Goal: Task Accomplishment & Management: Complete application form

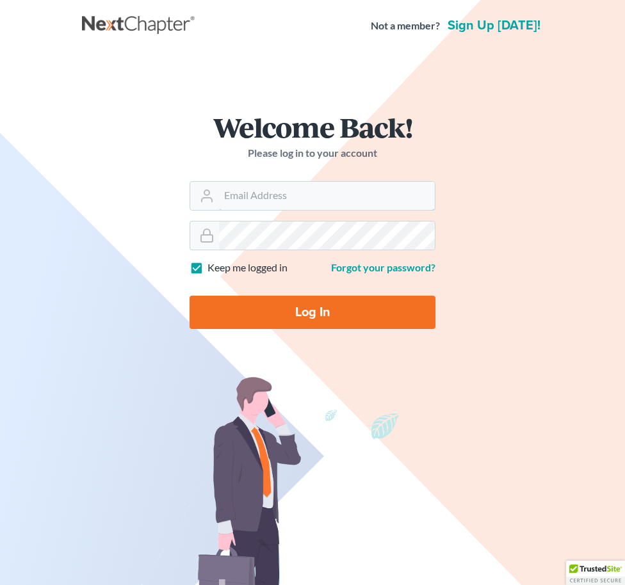
type input "[EMAIL_ADDRESS][DOMAIN_NAME]"
click at [132, 167] on div "Welcome Back! Please log in to your account Email Address vroldan@mblawfirm.com…" at bounding box center [312, 226] width 461 height 287
click at [317, 308] on input "Log In" at bounding box center [312, 312] width 246 height 33
type input "Thinking..."
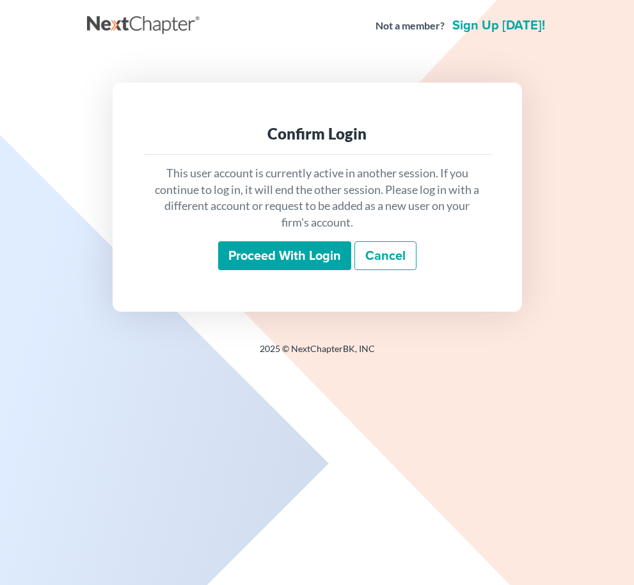
click at [387, 257] on link "Cancel" at bounding box center [386, 255] width 62 height 29
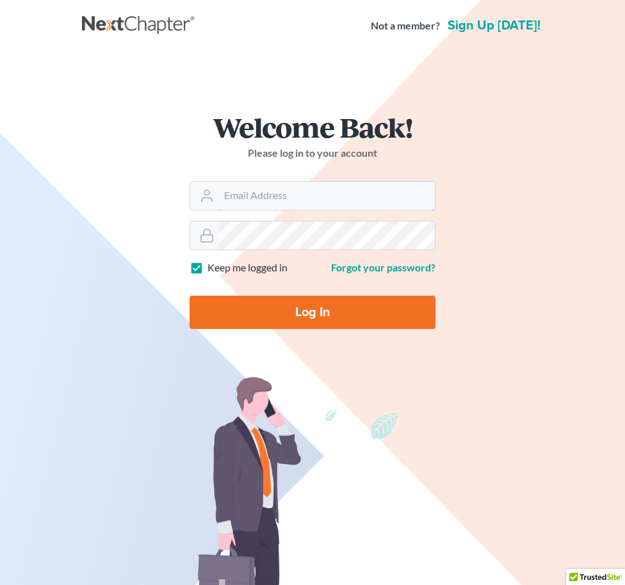
type input "[EMAIL_ADDRESS][DOMAIN_NAME]"
click at [314, 321] on input "Log In" at bounding box center [312, 312] width 246 height 33
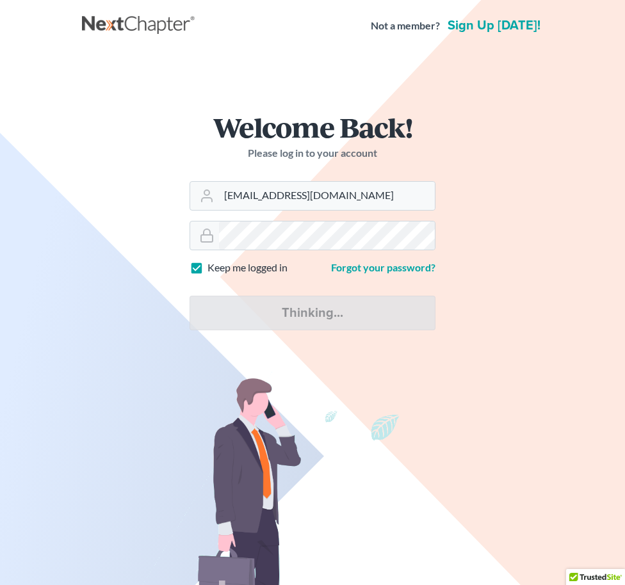
type input "Thinking..."
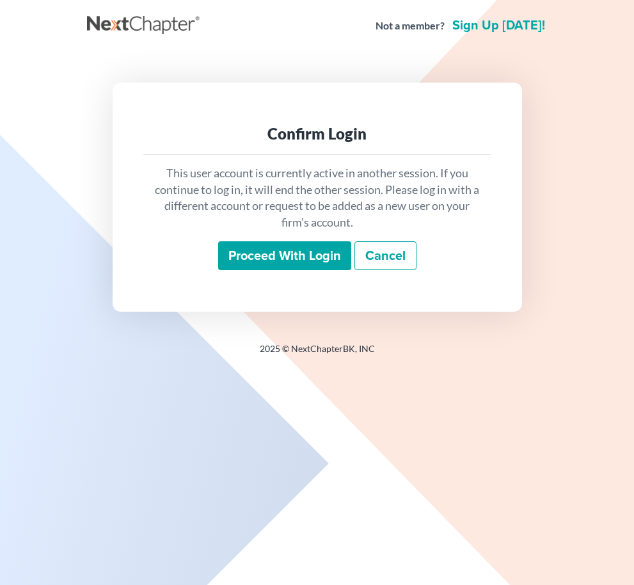
click at [324, 253] on input "Proceed with login" at bounding box center [284, 255] width 133 height 29
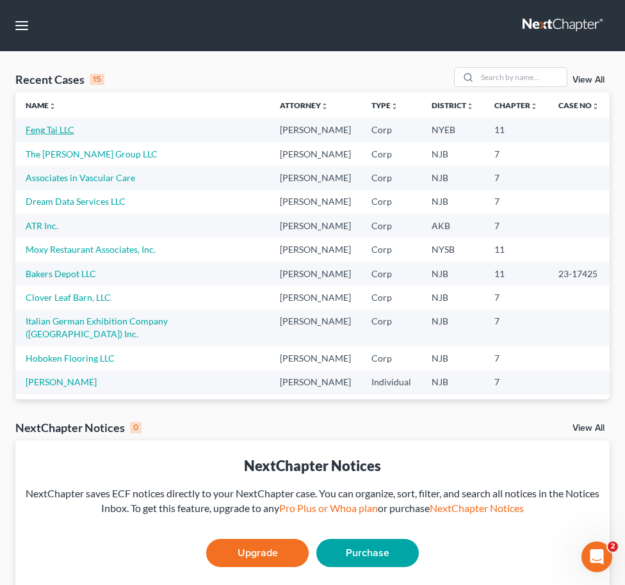
click at [58, 127] on link "Feng Tai LLC" at bounding box center [50, 129] width 49 height 11
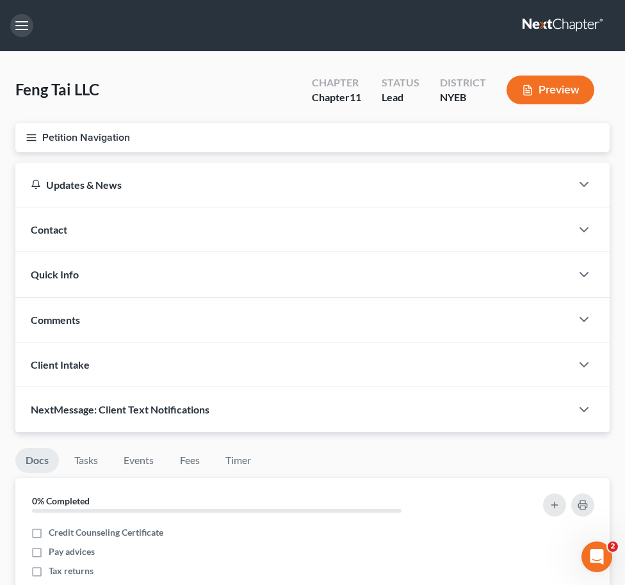
click at [29, 28] on button "button" at bounding box center [21, 25] width 23 height 23
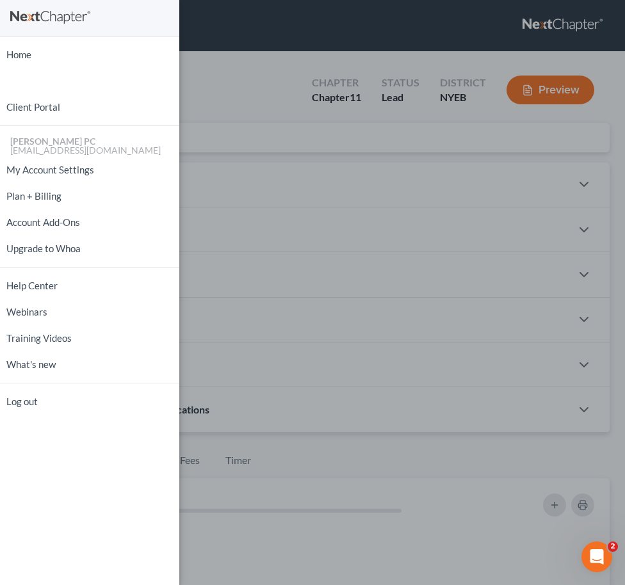
click at [257, 116] on div "Home New Case Client Portal [PERSON_NAME] PC [PERSON_NAME][EMAIL_ADDRESS][DOMAI…" at bounding box center [312, 292] width 625 height 585
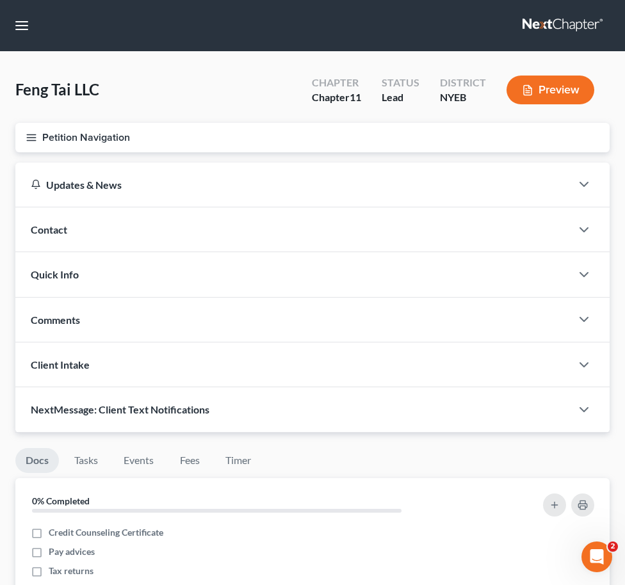
click at [209, 123] on button "Petition Navigation" at bounding box center [312, 137] width 594 height 29
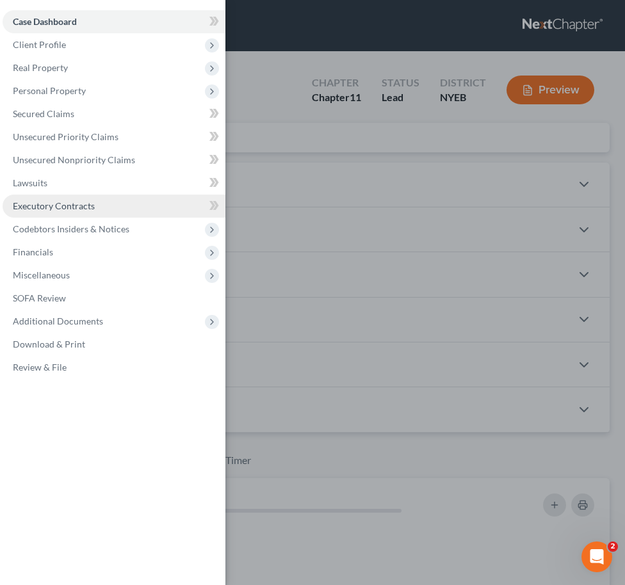
click at [110, 202] on link "Executory Contracts" at bounding box center [114, 206] width 223 height 23
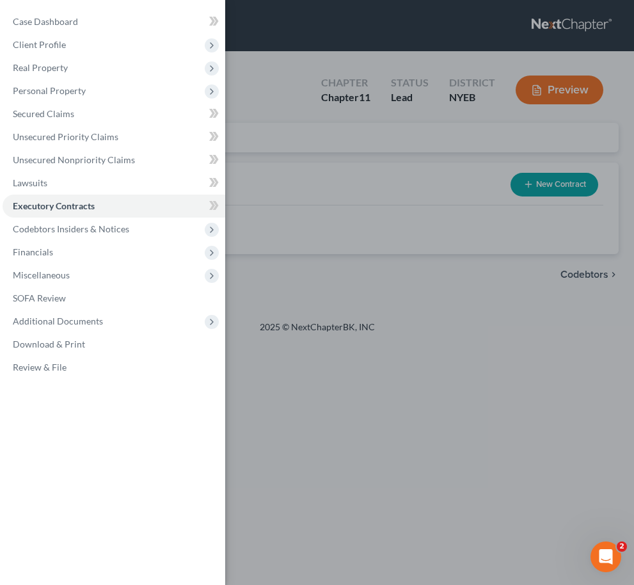
click at [301, 233] on div "Case Dashboard Payments Invoices Payments Payments Credit Report Client Profile" at bounding box center [317, 292] width 634 height 585
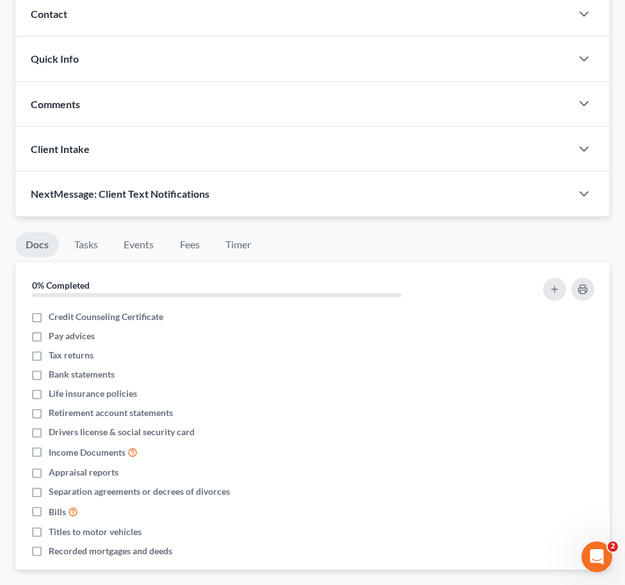
scroll to position [320, 0]
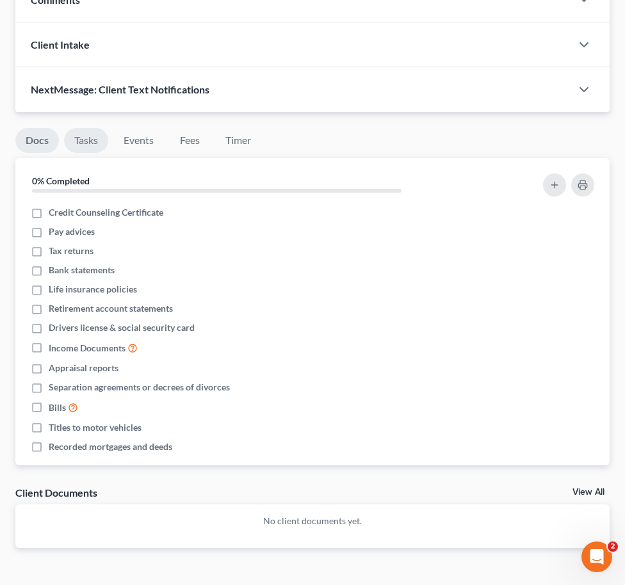
click at [97, 145] on link "Tasks" at bounding box center [86, 140] width 44 height 25
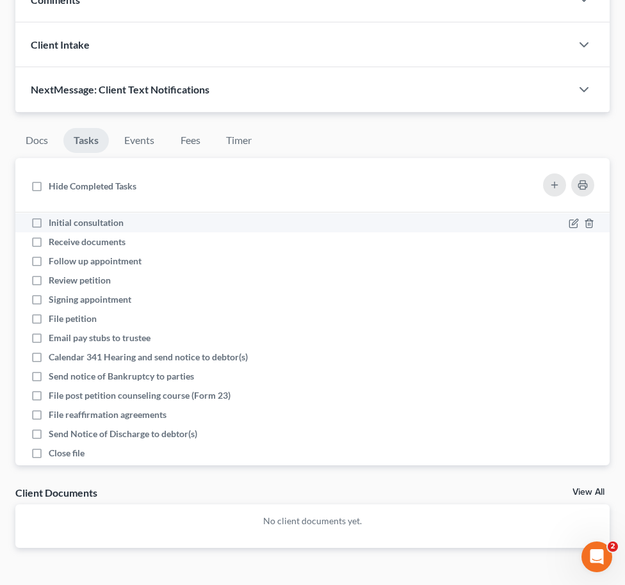
scroll to position [0, 0]
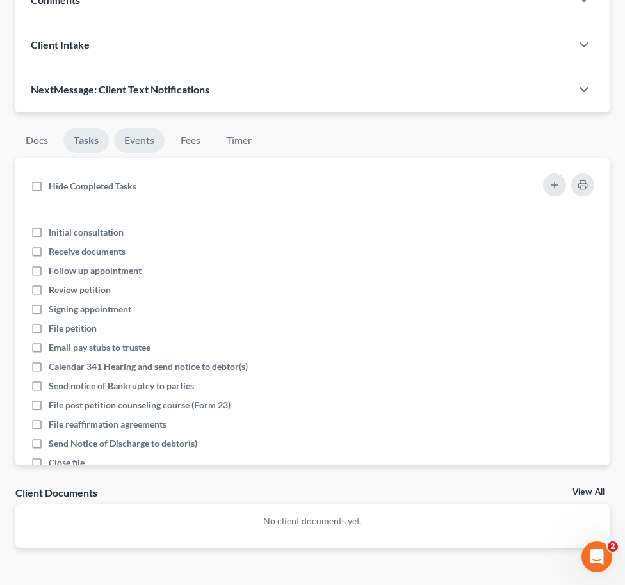
click at [148, 129] on link "Events" at bounding box center [139, 140] width 51 height 25
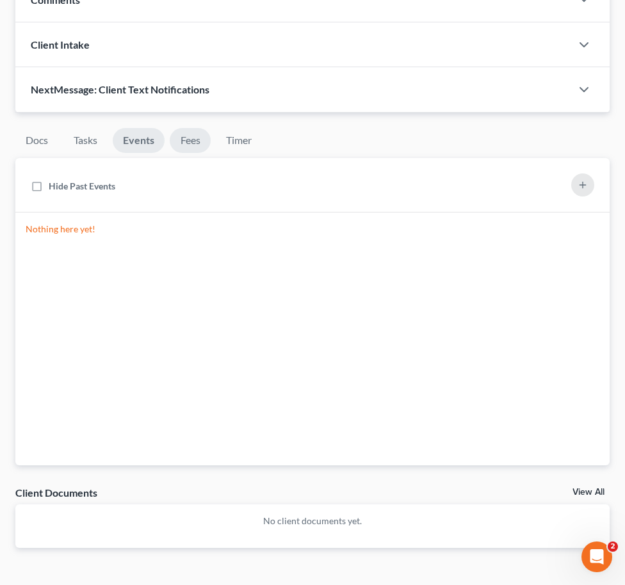
click at [188, 140] on link "Fees" at bounding box center [190, 140] width 41 height 25
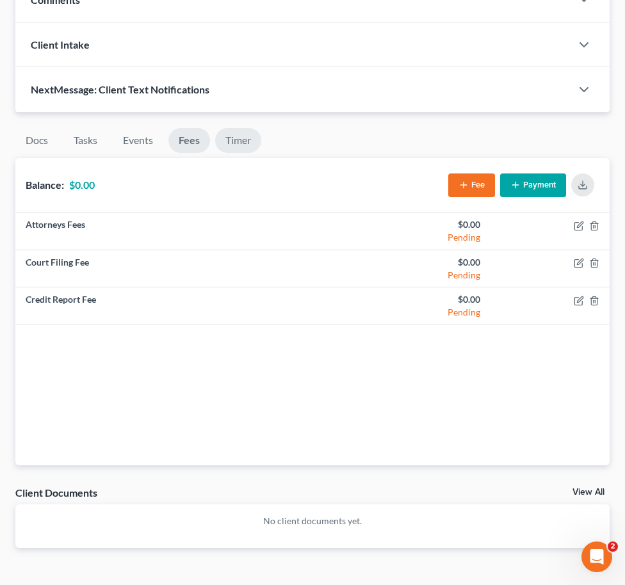
click at [248, 137] on link "Timer" at bounding box center [238, 140] width 46 height 25
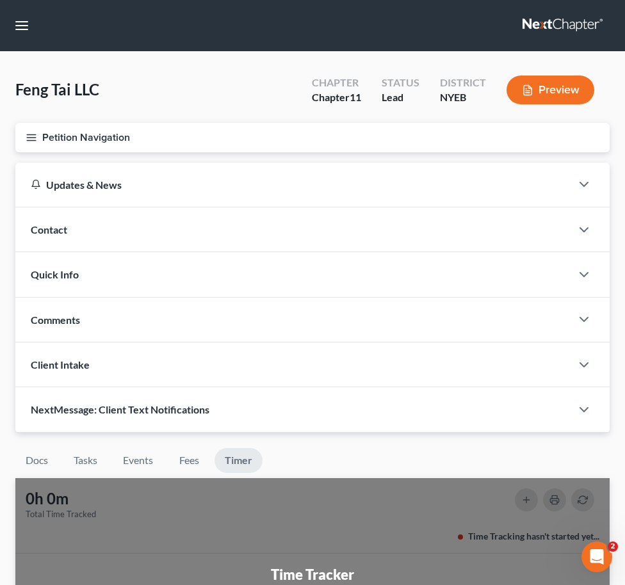
click at [66, 140] on button "Petition Navigation" at bounding box center [312, 137] width 594 height 29
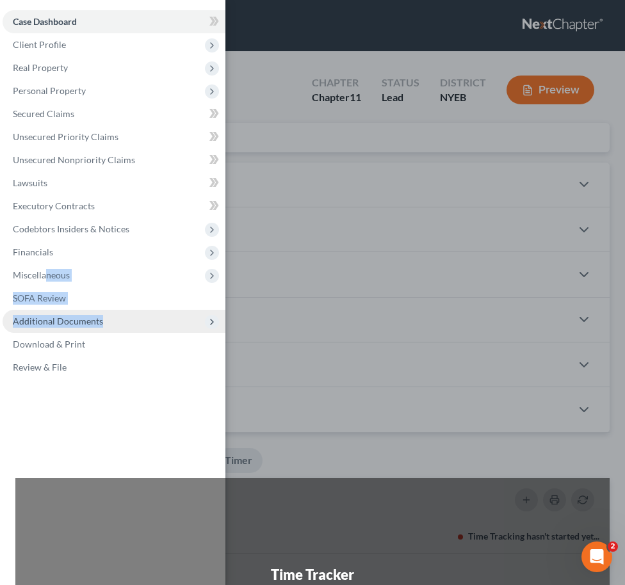
drag, startPoint x: 45, startPoint y: 276, endPoint x: 136, endPoint y: 326, distance: 103.7
click at [134, 326] on ul "Case Dashboard Payments Invoices Payments Payments Credit Report Client Profile" at bounding box center [114, 194] width 223 height 369
click at [140, 326] on span "Additional Documents" at bounding box center [114, 321] width 223 height 23
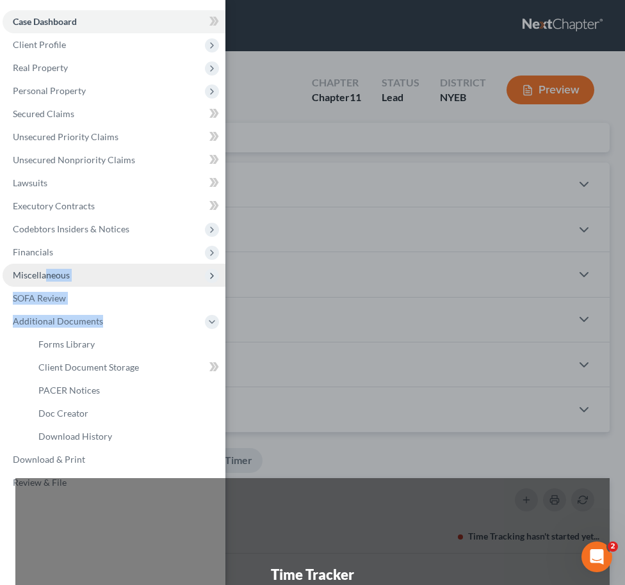
click at [132, 271] on span "Miscellaneous" at bounding box center [114, 275] width 223 height 23
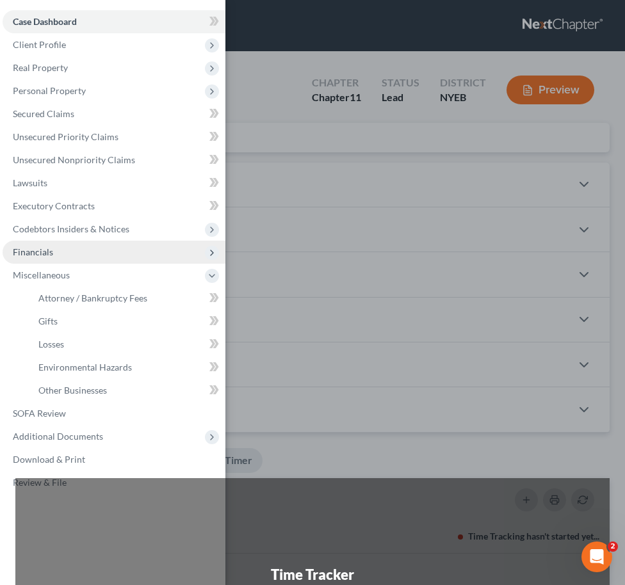
click at [217, 253] on icon at bounding box center [212, 253] width 14 height 14
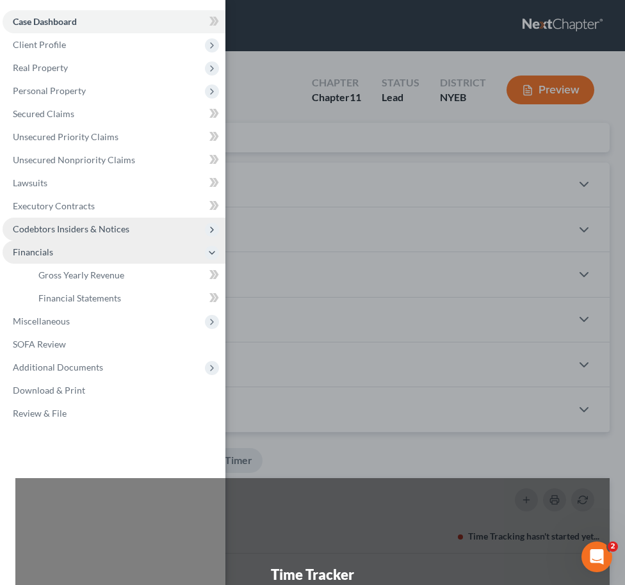
click at [204, 229] on span "Codebtors Insiders & Notices" at bounding box center [114, 229] width 223 height 23
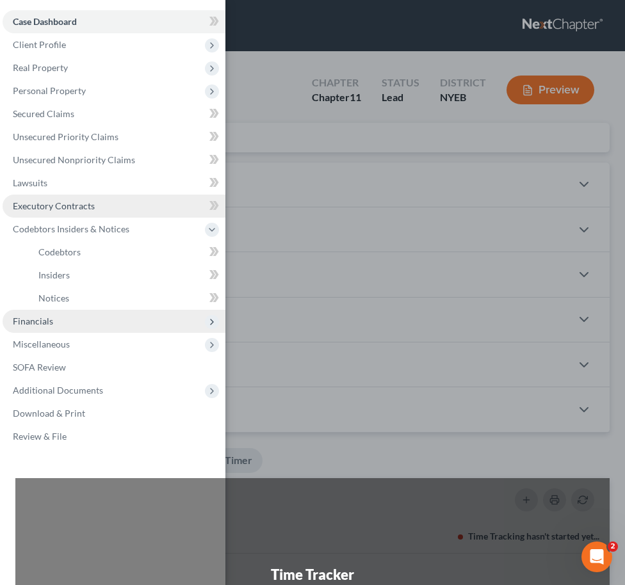
click at [202, 204] on link "Executory Contracts" at bounding box center [114, 206] width 223 height 23
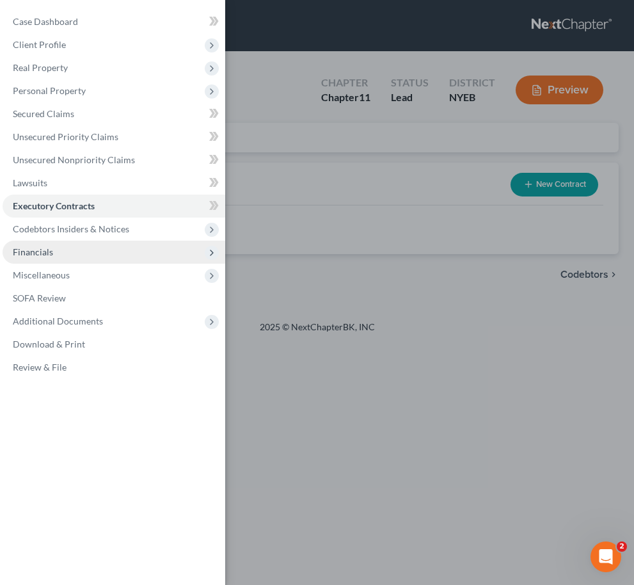
click at [358, 201] on div "Case Dashboard Payments Invoices Payments Payments Credit Report Client Profile" at bounding box center [317, 292] width 634 height 585
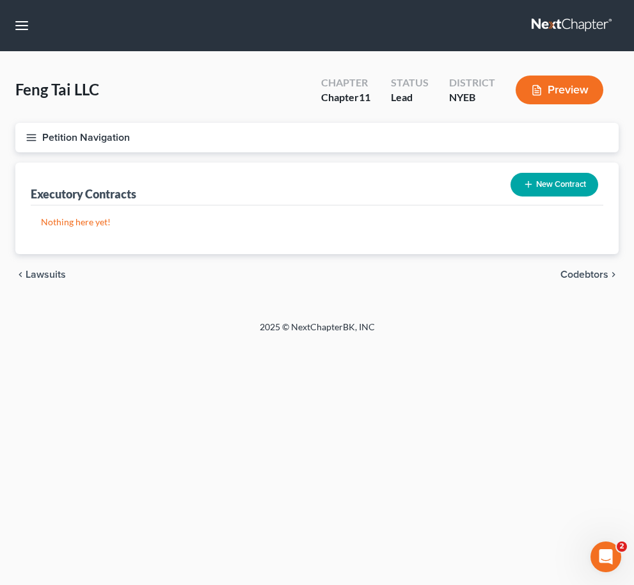
click at [566, 187] on button "New Contract" at bounding box center [555, 185] width 88 height 24
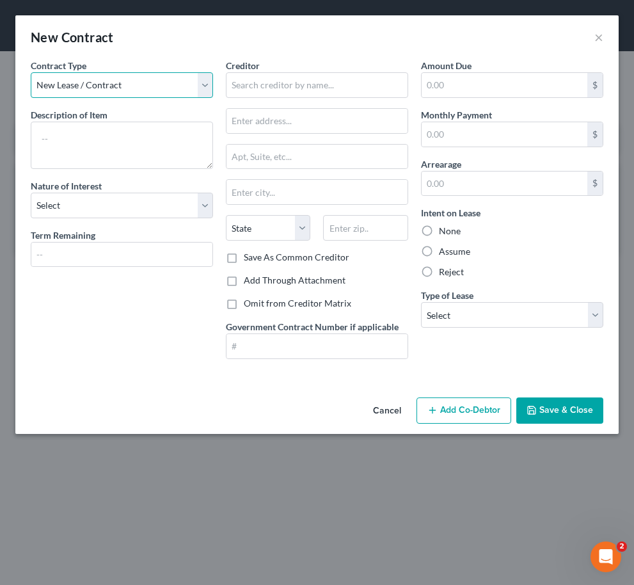
click at [116, 84] on select "New Lease / Contract New Timeshare" at bounding box center [122, 85] width 182 height 26
click at [31, 72] on select "New Lease / Contract New Timeshare" at bounding box center [122, 85] width 182 height 26
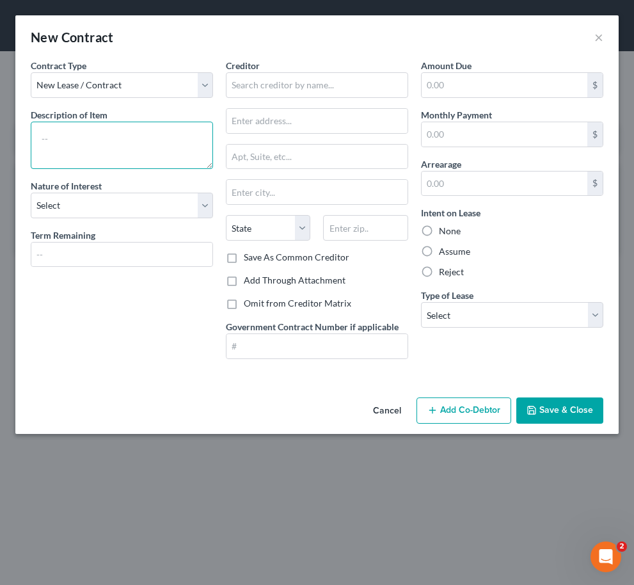
click at [104, 149] on textarea at bounding box center [122, 145] width 182 height 47
drag, startPoint x: 101, startPoint y: 147, endPoint x: 63, endPoint y: 129, distance: 42.4
click at [55, 133] on textarea at bounding box center [122, 145] width 182 height 47
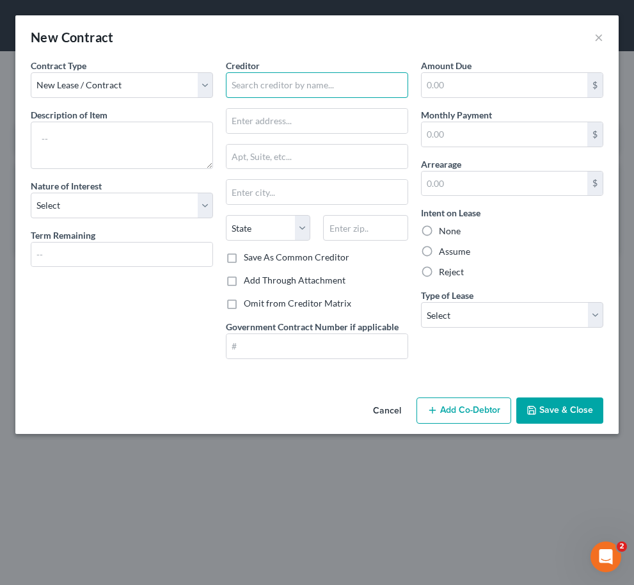
click at [252, 90] on input "text" at bounding box center [317, 85] width 182 height 26
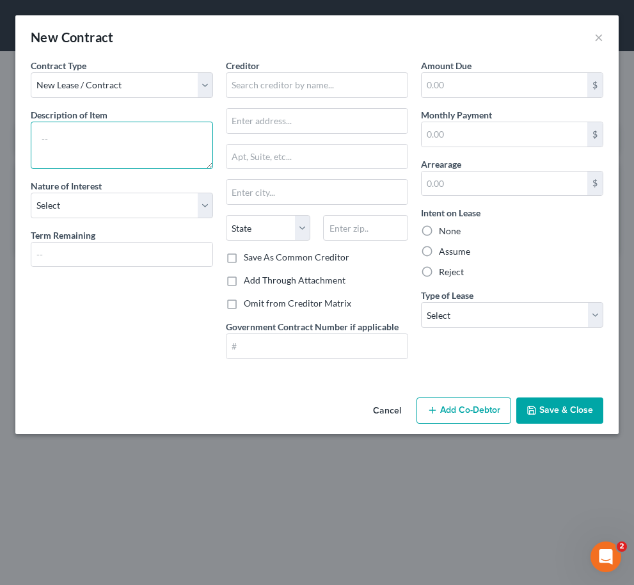
drag, startPoint x: 123, startPoint y: 139, endPoint x: 148, endPoint y: 133, distance: 26.2
click at [123, 139] on textarea at bounding box center [122, 145] width 182 height 47
click at [28, 123] on div "Contract Type New Lease / Contract New Timeshare Description of non-residential…" at bounding box center [121, 214] width 195 height 310
click at [54, 131] on textarea at bounding box center [122, 145] width 182 height 47
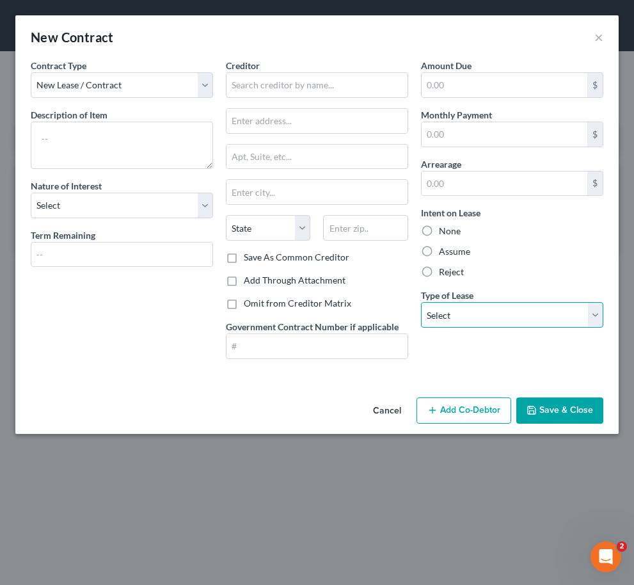
click at [488, 309] on select "Select Real Estate Car Other" at bounding box center [512, 315] width 182 height 26
select select "0"
click at [421, 302] on select "Select Real Estate Car Other" at bounding box center [512, 315] width 182 height 26
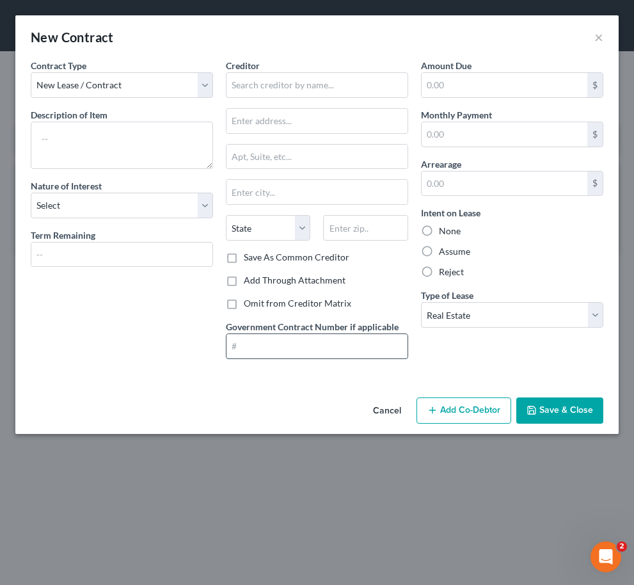
click at [341, 334] on input "text" at bounding box center [317, 346] width 181 height 24
click at [311, 228] on div "State [US_STATE] AK AR AZ CA CO CT DE DC [GEOGRAPHIC_DATA] [GEOGRAPHIC_DATA] GU…" at bounding box center [268, 228] width 97 height 26
click at [304, 227] on select "State [US_STATE] AK AR AZ CA CO CT DE DC [GEOGRAPHIC_DATA] [GEOGRAPHIC_DATA] GU…" at bounding box center [268, 228] width 84 height 26
click at [195, 312] on div "Contract Type New Lease / Contract New Timeshare Description of non-residential…" at bounding box center [121, 214] width 195 height 310
click at [148, 141] on textarea at bounding box center [122, 145] width 182 height 47
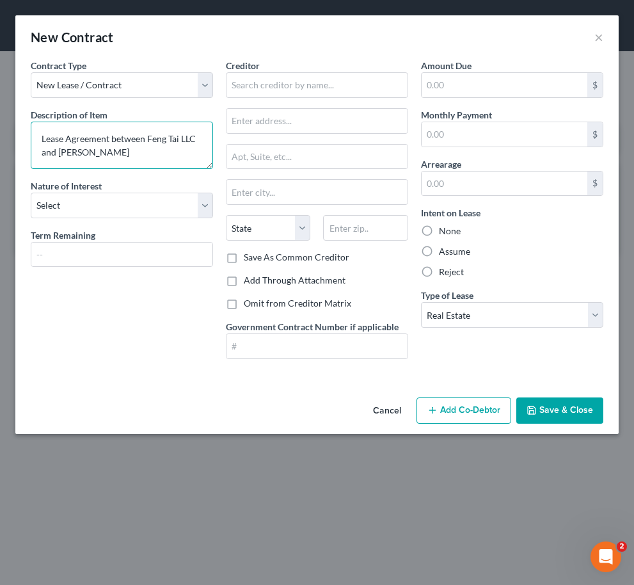
type textarea "Lease Agreement between Feng Tai LLC and [PERSON_NAME]"
click at [119, 150] on textarea "Lease Agreement between Feng Tai LLC and [PERSON_NAME]" at bounding box center [122, 145] width 182 height 47
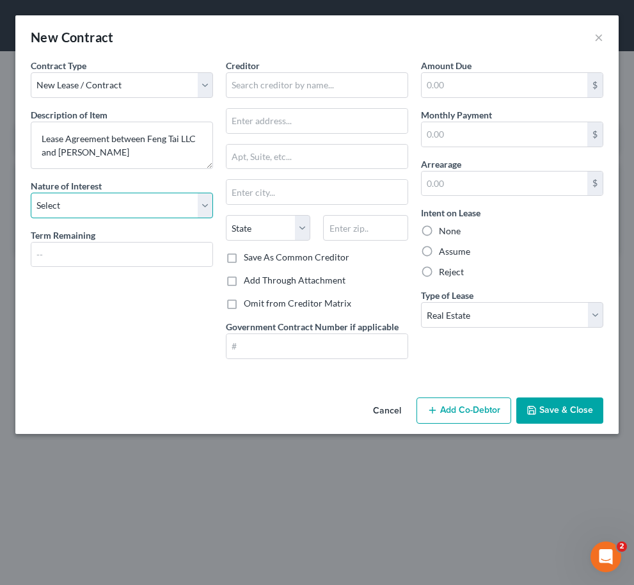
click at [136, 205] on select "Select Purchaser Agent Lessor Lessee" at bounding box center [122, 206] width 182 height 26
select select "2"
click at [31, 193] on select "Select Purchaser Agent Lessor Lessee" at bounding box center [122, 206] width 182 height 26
click at [165, 258] on input "text" at bounding box center [121, 255] width 181 height 24
click at [163, 252] on input "text" at bounding box center [121, 255] width 181 height 24
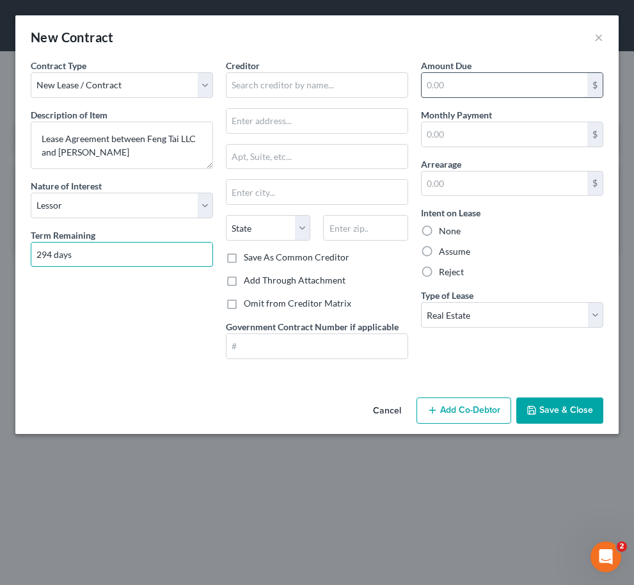
type input "294 days"
click at [464, 85] on input "text" at bounding box center [505, 85] width 166 height 24
drag, startPoint x: 150, startPoint y: 321, endPoint x: 166, endPoint y: 297, distance: 29.1
click at [150, 321] on div "Contract Type New Lease / Contract New Timeshare Description of non-residential…" at bounding box center [121, 214] width 195 height 310
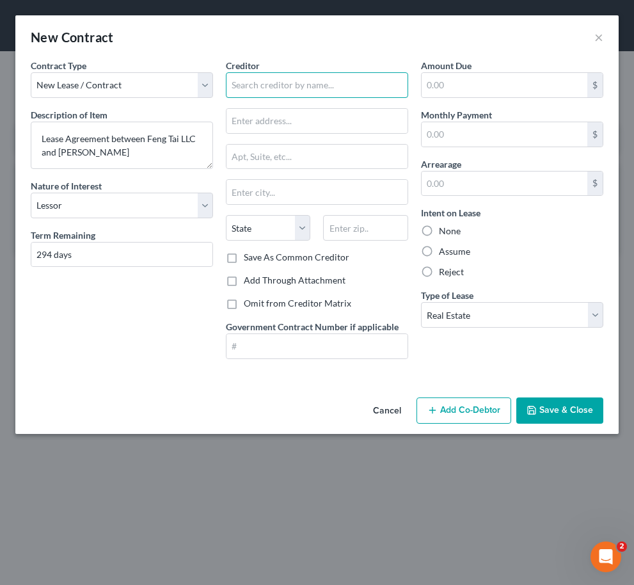
click at [291, 85] on input "text" at bounding box center [317, 85] width 182 height 26
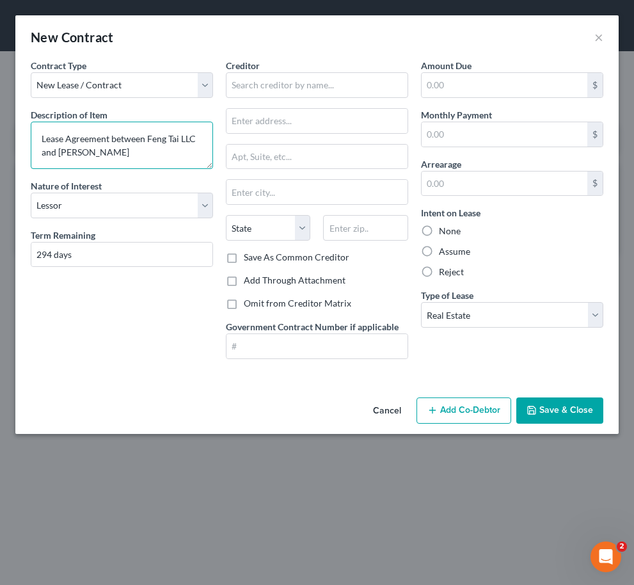
drag, startPoint x: 108, startPoint y: 159, endPoint x: 58, endPoint y: 152, distance: 49.7
click at [58, 152] on textarea "Lease Agreement between Feng Tai LLC and [PERSON_NAME]" at bounding box center [122, 145] width 182 height 47
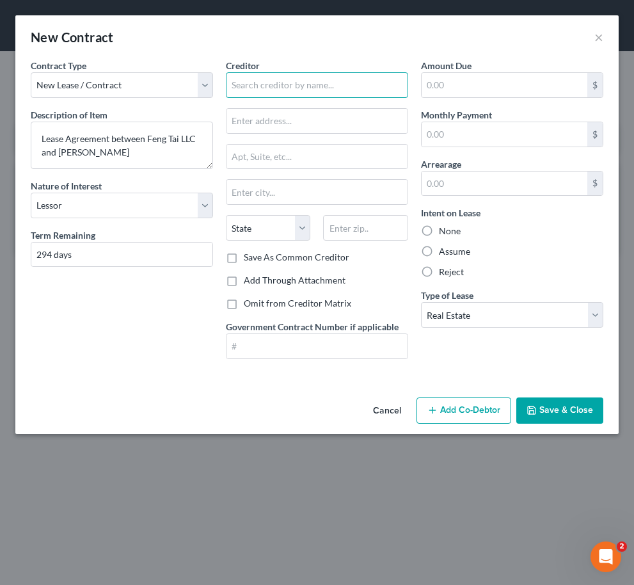
click at [269, 90] on input "text" at bounding box center [317, 85] width 182 height 26
paste input "[PERSON_NAME]"
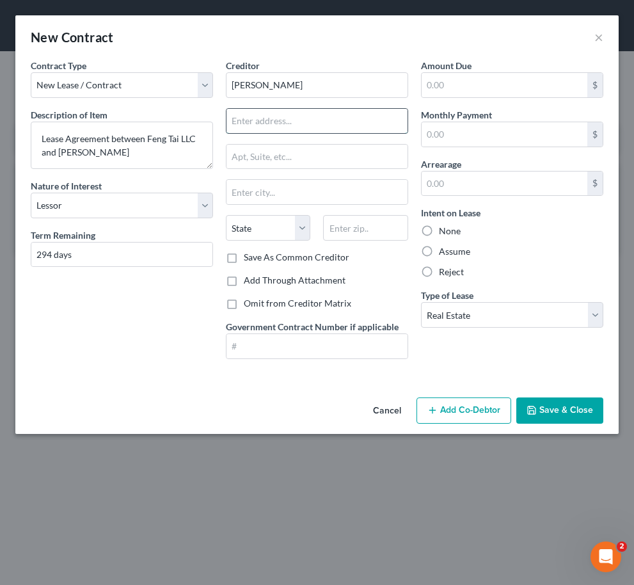
click at [268, 116] on input "text" at bounding box center [317, 121] width 181 height 24
type input "[PERSON_NAME]"
click at [186, 323] on div "Contract Type New Lease / Contract New Timeshare Description of non-residential…" at bounding box center [121, 214] width 195 height 310
click at [334, 115] on input "text" at bounding box center [317, 121] width 181 height 24
click at [211, 310] on div "Contract Type New Lease / Contract New Timeshare Description of non-residential…" at bounding box center [121, 214] width 195 height 310
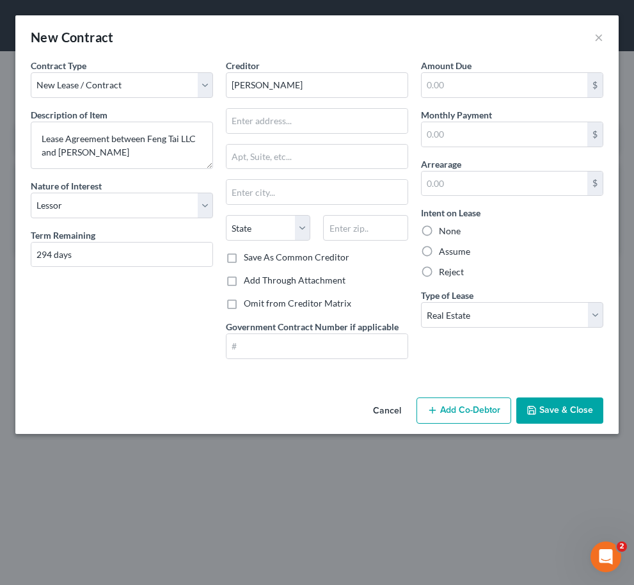
click at [371, 45] on div "New Contract ×" at bounding box center [316, 37] width 603 height 44
click at [318, 115] on input "text" at bounding box center [317, 121] width 181 height 24
type input "14480 Roosevelt 3F"
click at [320, 197] on input "text" at bounding box center [317, 192] width 181 height 24
type input "Flushing"
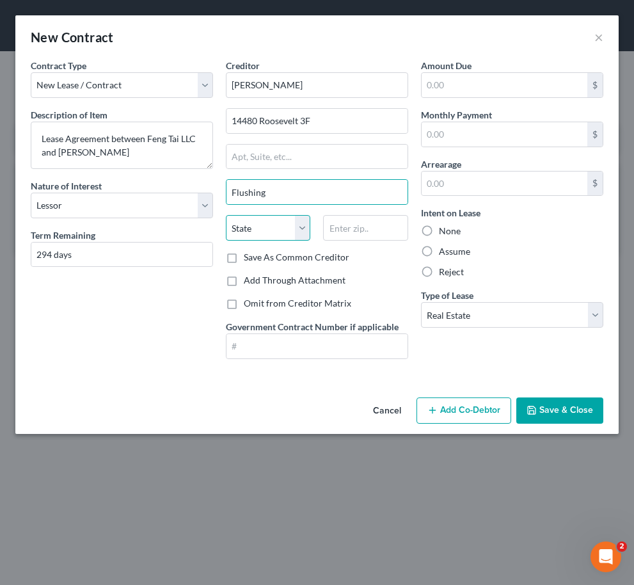
click at [301, 224] on select "State [US_STATE] AK AR AZ CA CO CT DE DC [GEOGRAPHIC_DATA] [GEOGRAPHIC_DATA] GU…" at bounding box center [268, 228] width 84 height 26
select select "35"
click at [226, 215] on select "State [US_STATE] AK AR AZ CA CO CT DE DC [GEOGRAPHIC_DATA] [GEOGRAPHIC_DATA] GU…" at bounding box center [268, 228] width 84 height 26
click at [353, 224] on input "text" at bounding box center [365, 228] width 84 height 26
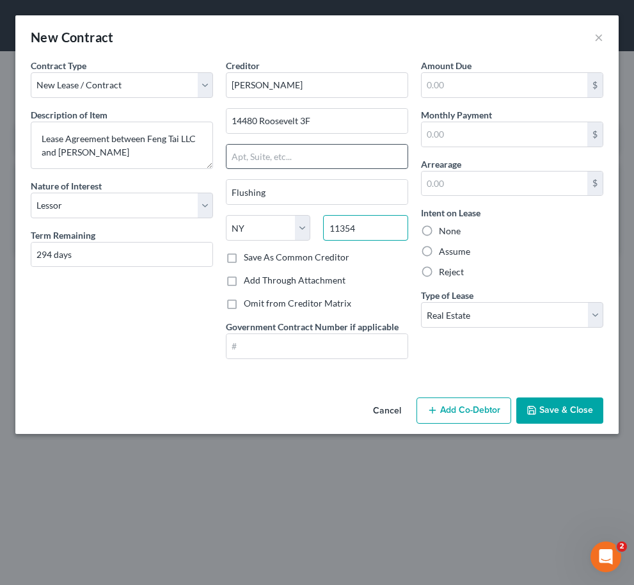
type input "11354"
click at [324, 148] on input "text" at bounding box center [317, 157] width 181 height 24
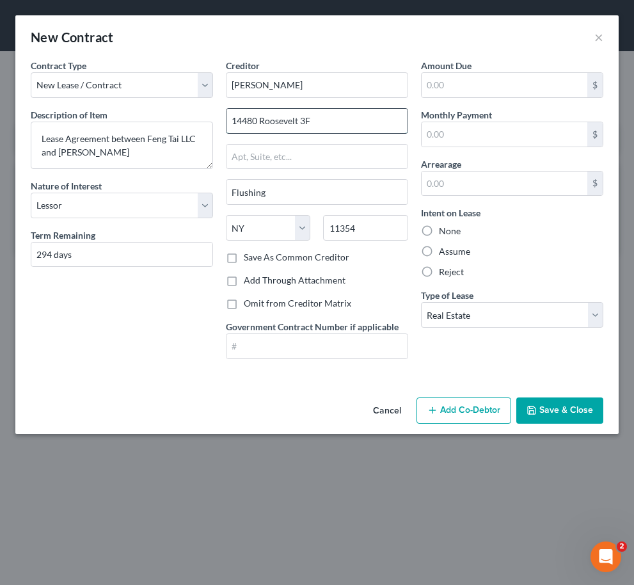
drag, startPoint x: 335, startPoint y: 123, endPoint x: 301, endPoint y: 122, distance: 34.6
click at [301, 122] on input "14480 Roosevelt 3F" at bounding box center [317, 121] width 181 height 24
type input "14480 Roosevelt"
click at [290, 161] on input "text" at bounding box center [317, 157] width 181 height 24
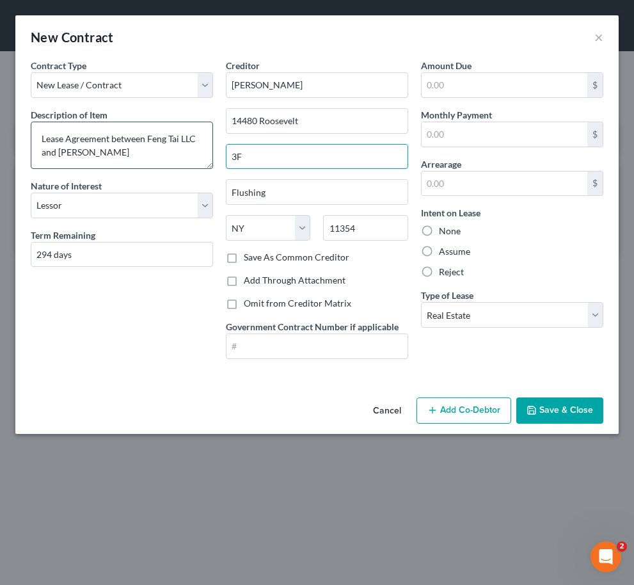
type input "3F"
drag, startPoint x: 166, startPoint y: 159, endPoint x: 111, endPoint y: 144, distance: 57.1
click at [111, 144] on textarea "Lease Agreement between Feng Tai LLC and [PERSON_NAME]" at bounding box center [122, 145] width 182 height 47
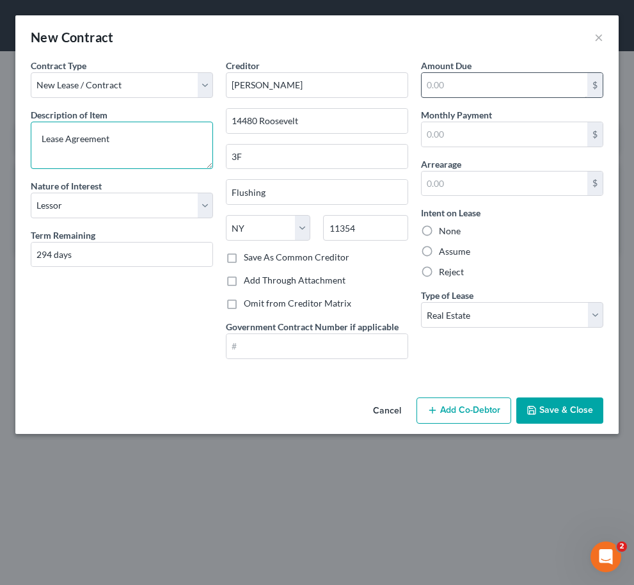
type textarea "Lease Agreement"
click at [527, 87] on input "text" at bounding box center [505, 85] width 166 height 24
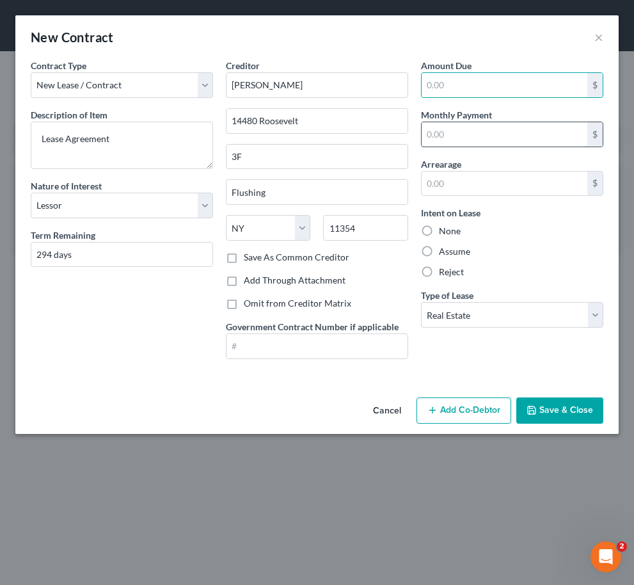
click at [481, 138] on input "text" at bounding box center [505, 134] width 166 height 24
type input "2,500.00"
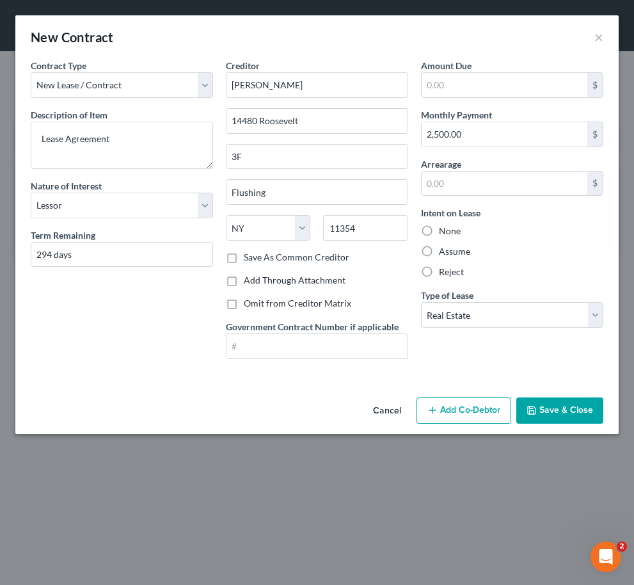
click at [534, 413] on icon "button" at bounding box center [532, 410] width 10 height 10
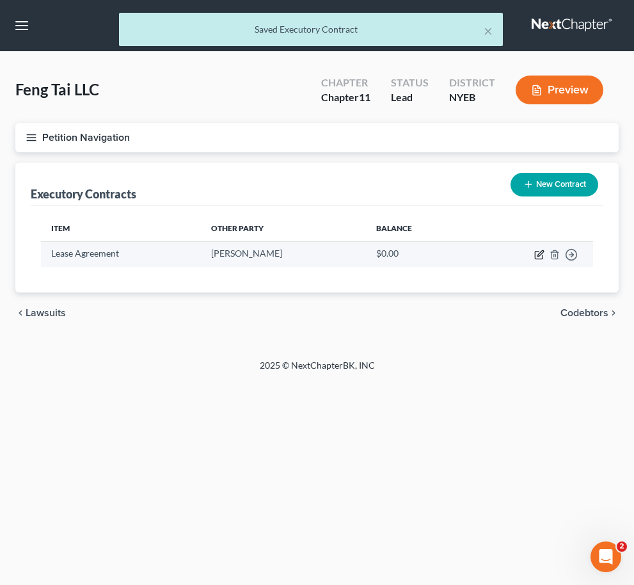
click at [539, 253] on icon "button" at bounding box center [541, 253] width 6 height 6
select select "2"
select select "35"
select select "0"
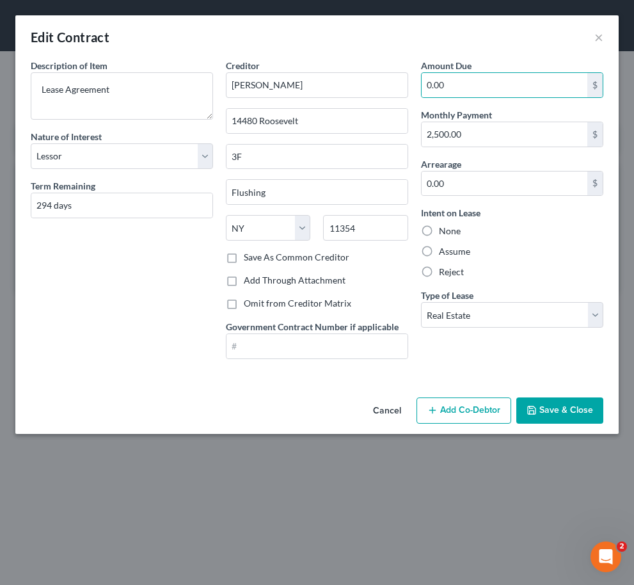
click at [545, 403] on button "Save & Close" at bounding box center [559, 410] width 87 height 27
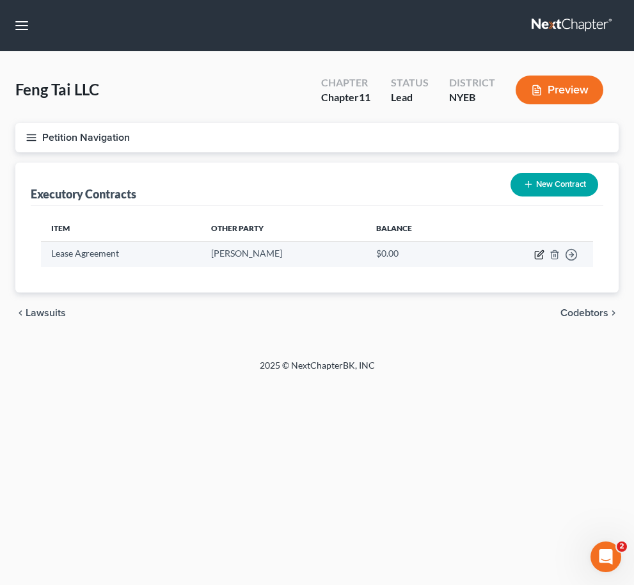
click at [541, 255] on icon "button" at bounding box center [539, 255] width 10 height 10
select select "2"
select select "35"
select select "0"
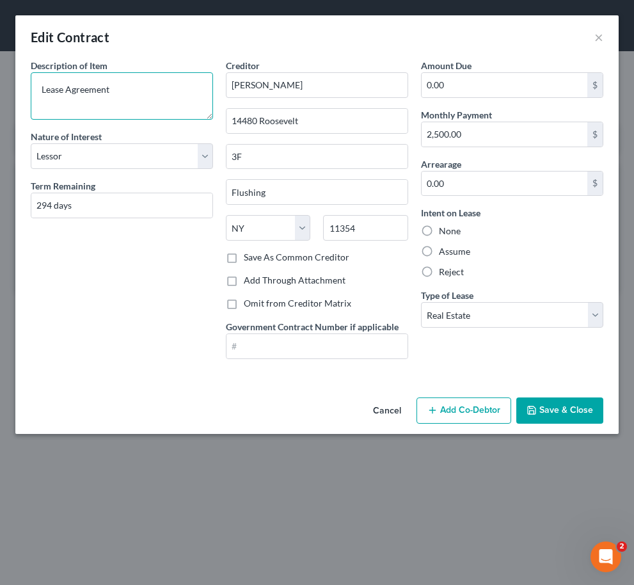
click at [170, 87] on textarea "Lease Agreement" at bounding box center [122, 95] width 182 height 47
type textarea "Lease Agreement Apt 3D"
click at [586, 404] on button "Save & Close" at bounding box center [559, 410] width 87 height 27
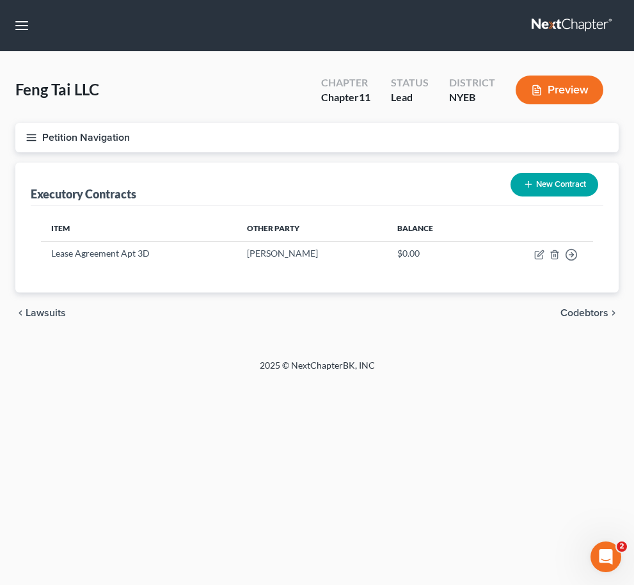
drag, startPoint x: 264, startPoint y: 404, endPoint x: 280, endPoint y: 383, distance: 26.1
click at [264, 404] on div "Home New Case Client Portal [PERSON_NAME] PC [PERSON_NAME][EMAIL_ADDRESS][DOMAI…" at bounding box center [317, 292] width 634 height 585
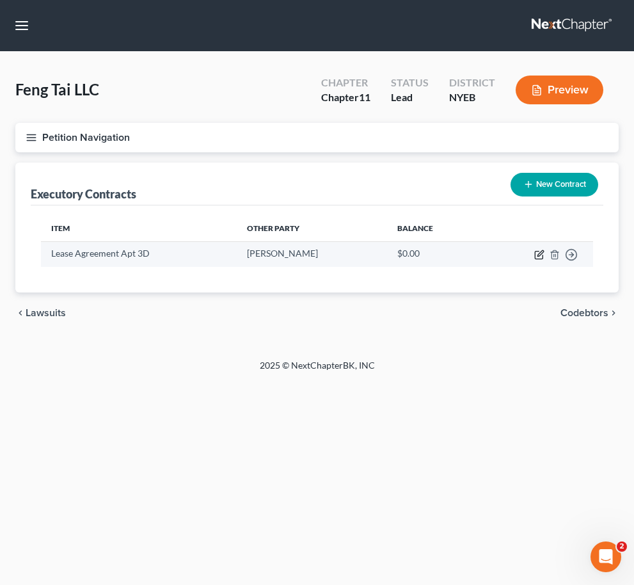
click at [539, 253] on icon "button" at bounding box center [541, 253] width 6 height 6
select select "2"
select select "35"
select select "0"
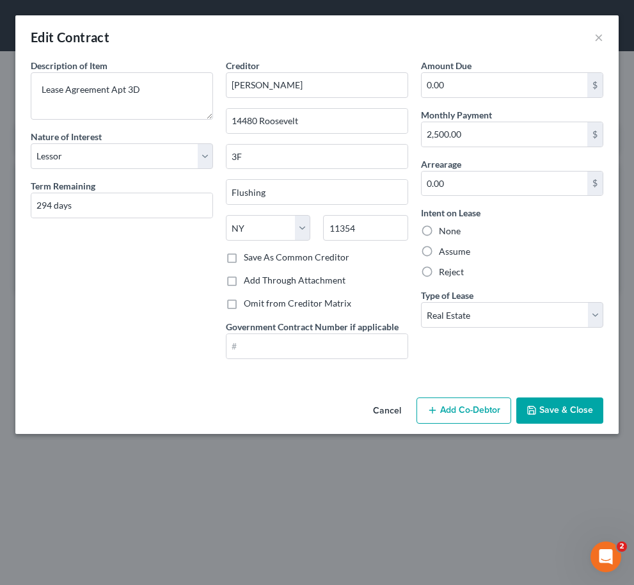
click at [548, 406] on button "Save & Close" at bounding box center [559, 410] width 87 height 27
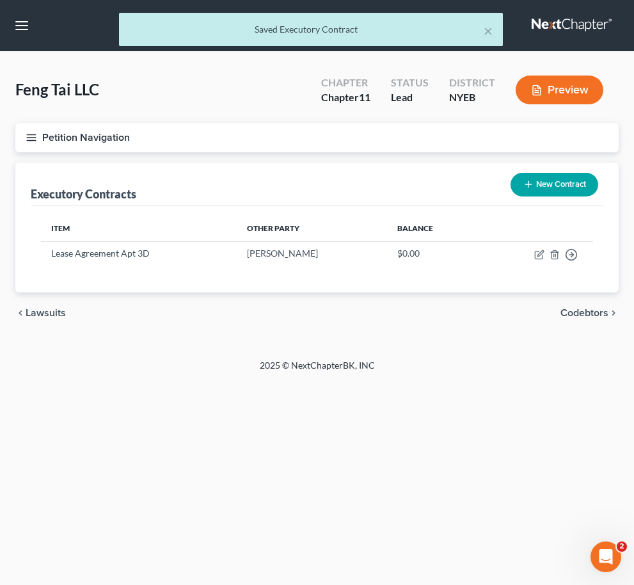
click at [538, 186] on button "New Contract" at bounding box center [555, 185] width 88 height 24
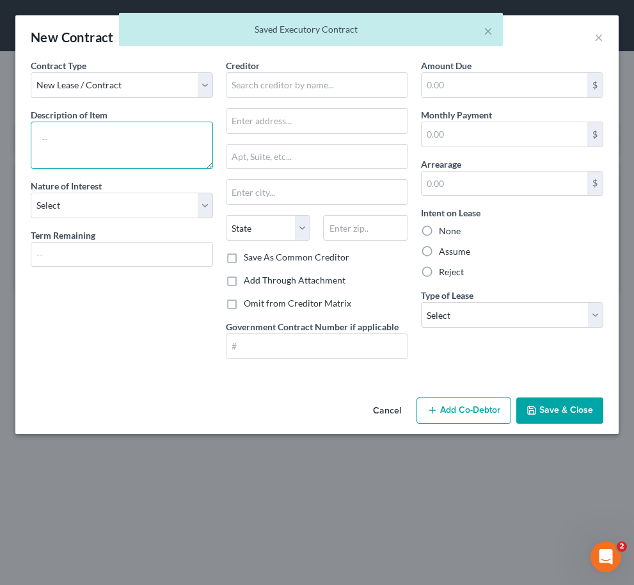
click at [125, 143] on textarea at bounding box center [122, 145] width 182 height 47
drag, startPoint x: 125, startPoint y: 142, endPoint x: 101, endPoint y: 139, distance: 24.5
click at [101, 139] on textarea at bounding box center [122, 145] width 182 height 47
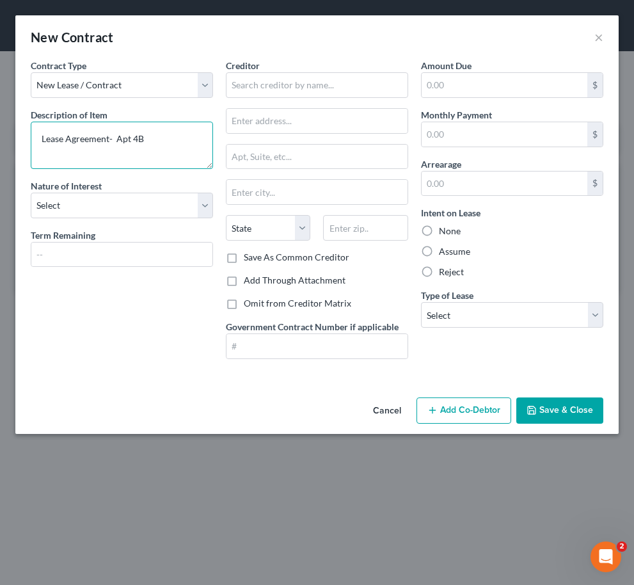
type textarea "Lease Agreement- Apt 4B"
drag, startPoint x: 364, startPoint y: 99, endPoint x: 364, endPoint y: 92, distance: 7.1
click at [364, 99] on div "Creditor * State [US_STATE] AK AR AZ CA CO [GEOGRAPHIC_DATA] DE DC [GEOGRAPHIC_…" at bounding box center [317, 155] width 182 height 192
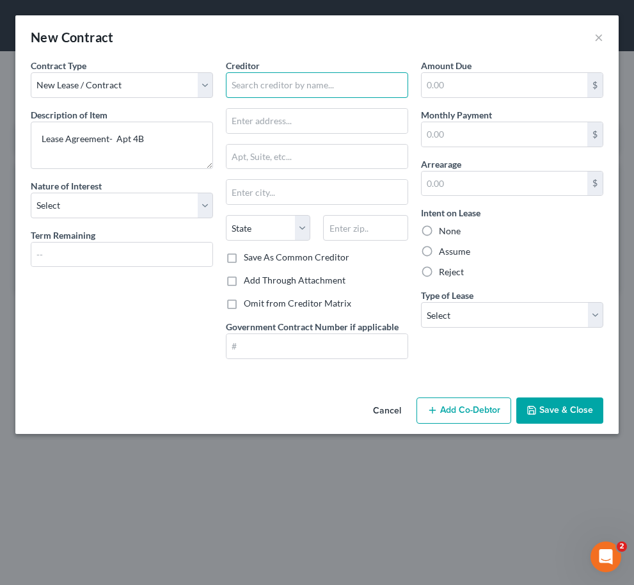
click at [360, 90] on input "text" at bounding box center [317, 85] width 182 height 26
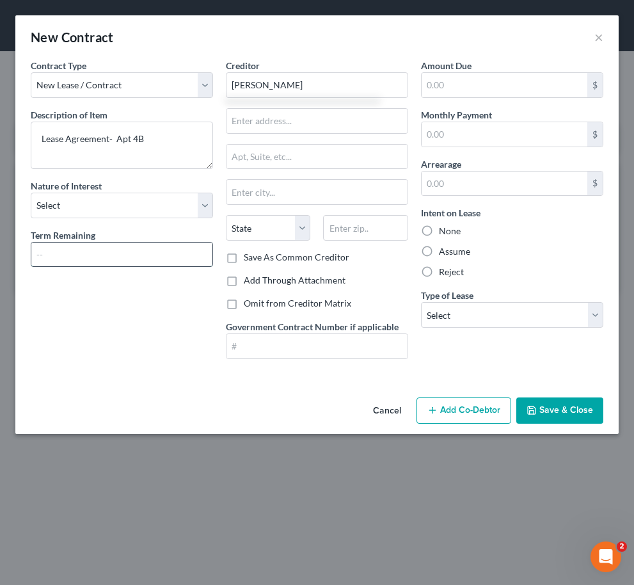
click at [116, 255] on input "text" at bounding box center [121, 255] width 181 height 24
type input "[PERSON_NAME]"
type input "294"
click at [22, 312] on div "Contract Type New Lease / Contract New Timeshare Description of non-residential…" at bounding box center [316, 225] width 603 height 333
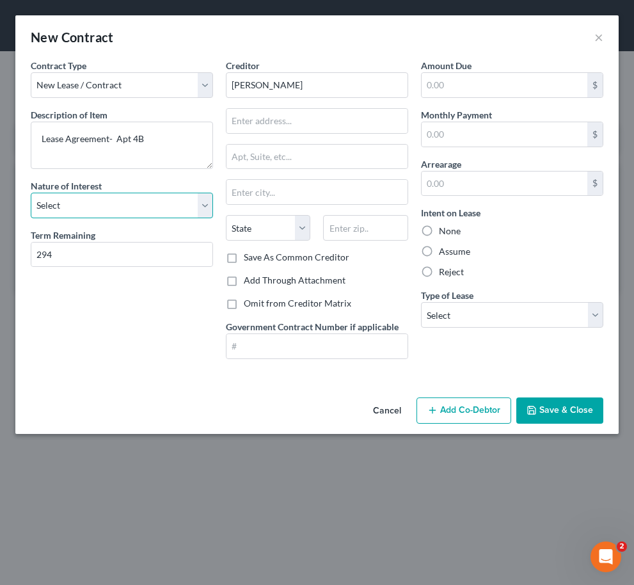
click at [77, 205] on select "Select Purchaser Agent Lessor Lessee" at bounding box center [122, 206] width 182 height 26
select select "2"
click at [31, 193] on select "Select Purchaser Agent Lessor Lessee" at bounding box center [122, 206] width 182 height 26
click at [290, 124] on input "text" at bounding box center [317, 121] width 181 height 24
drag, startPoint x: 276, startPoint y: 392, endPoint x: 289, endPoint y: 248, distance: 144.0
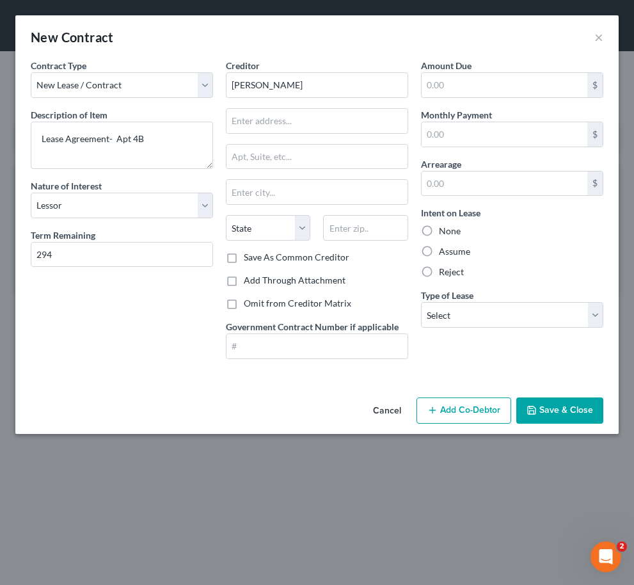
click at [275, 392] on div "Contract Type New Lease / Contract New Timeshare Description of non-residential…" at bounding box center [316, 225] width 603 height 333
click at [297, 133] on div at bounding box center [317, 121] width 182 height 26
click at [297, 127] on input "text" at bounding box center [317, 121] width 181 height 24
type input "[STREET_ADDRESS]"
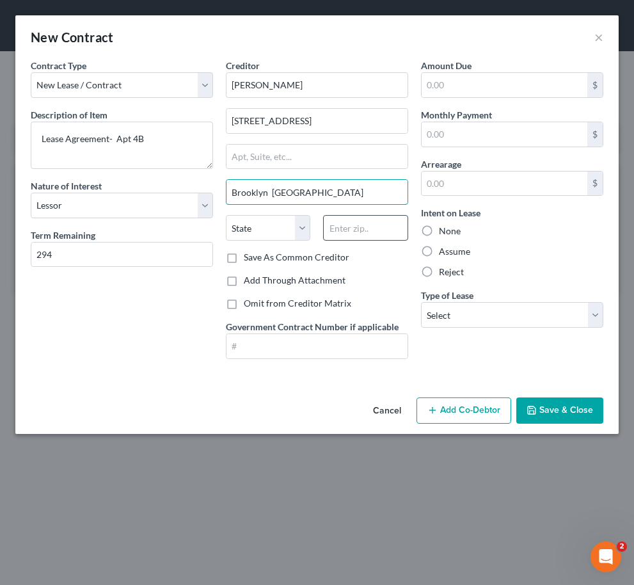
type input "Brooklyn [GEOGRAPHIC_DATA]"
click at [336, 228] on input "text" at bounding box center [365, 228] width 84 height 26
type input "11219"
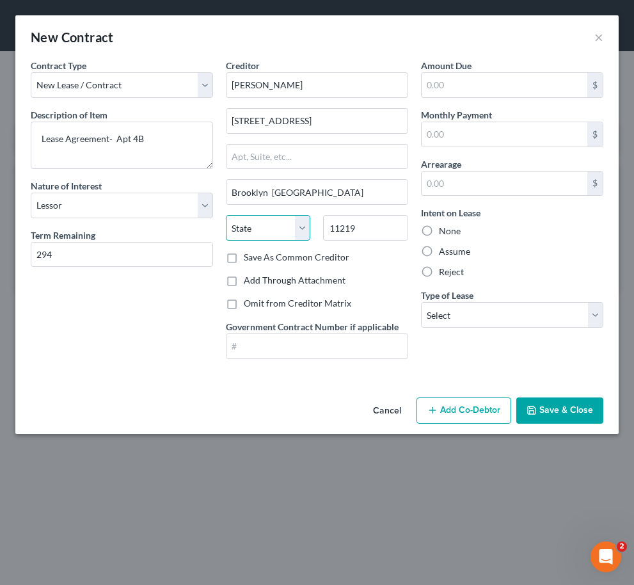
type input "[GEOGRAPHIC_DATA]"
select select "35"
click at [285, 226] on select "State [US_STATE] AK AR AZ CA CO CT DE DC [GEOGRAPHIC_DATA] [GEOGRAPHIC_DATA] GU…" at bounding box center [268, 228] width 84 height 26
click at [226, 215] on select "State [US_STATE] AK AR AZ CA CO CT DE DC [GEOGRAPHIC_DATA] [GEOGRAPHIC_DATA] GU…" at bounding box center [268, 228] width 84 height 26
click at [431, 92] on input "text" at bounding box center [505, 85] width 166 height 24
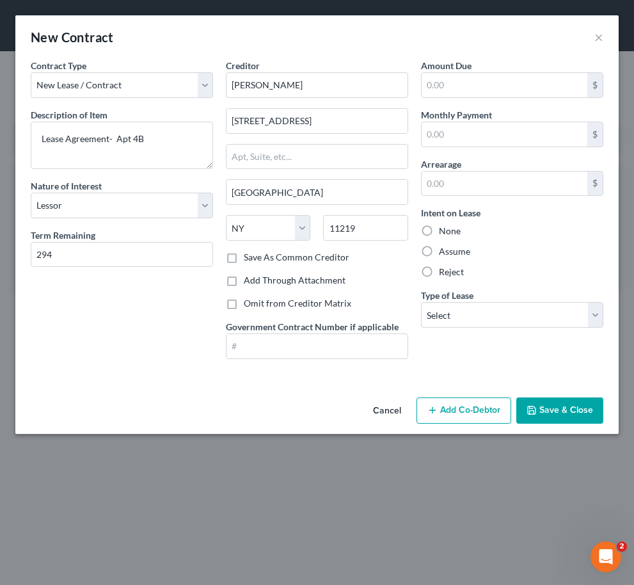
click at [572, 412] on button "Save & Close" at bounding box center [559, 410] width 87 height 27
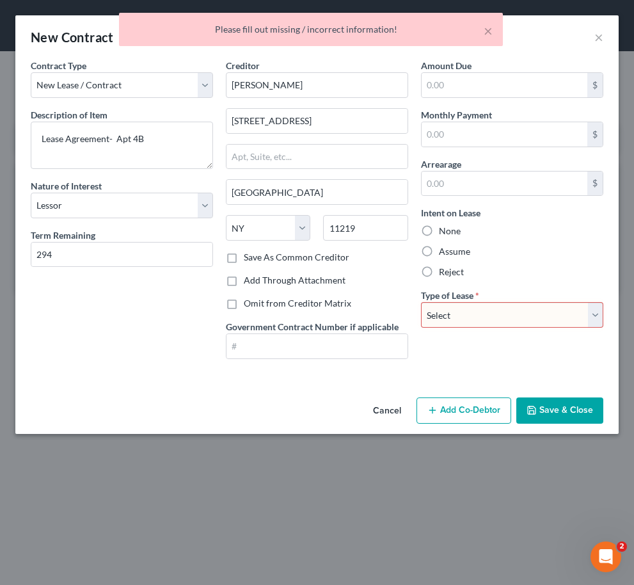
click at [491, 303] on select "Select Real Estate Car Other" at bounding box center [512, 315] width 182 height 26
select select "0"
click at [421, 302] on select "Select Real Estate Car Other" at bounding box center [512, 315] width 182 height 26
click at [559, 418] on button "Save & Close" at bounding box center [559, 410] width 87 height 27
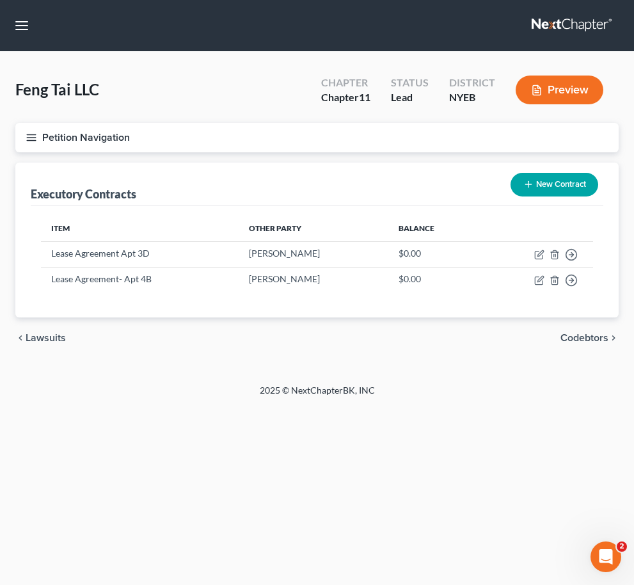
click at [197, 369] on div "Petition Navigation Case Dashboard Payments Invoices Payments Payments Credit R…" at bounding box center [316, 246] width 603 height 246
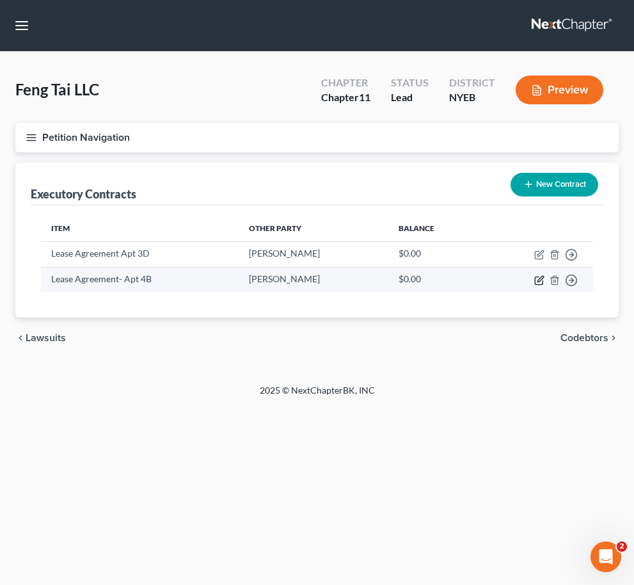
click at [543, 279] on icon "button" at bounding box center [539, 280] width 10 height 10
select select "2"
select select "35"
select select "0"
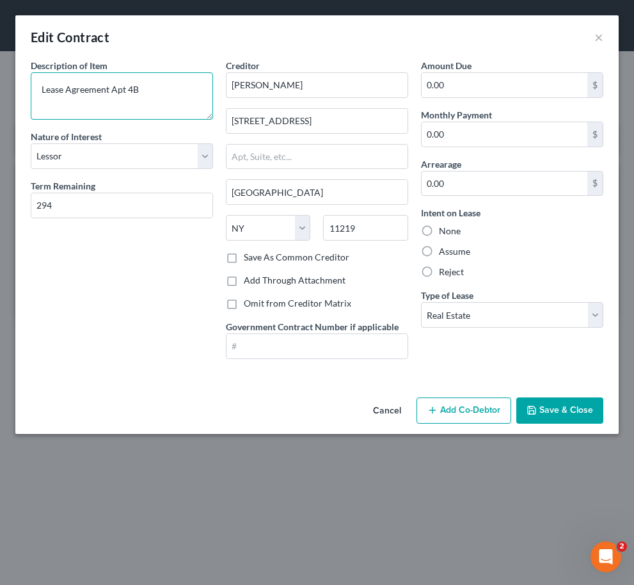
type textarea "Lease Agreement Apt 4B"
click at [545, 410] on button "Save & Close" at bounding box center [559, 410] width 87 height 27
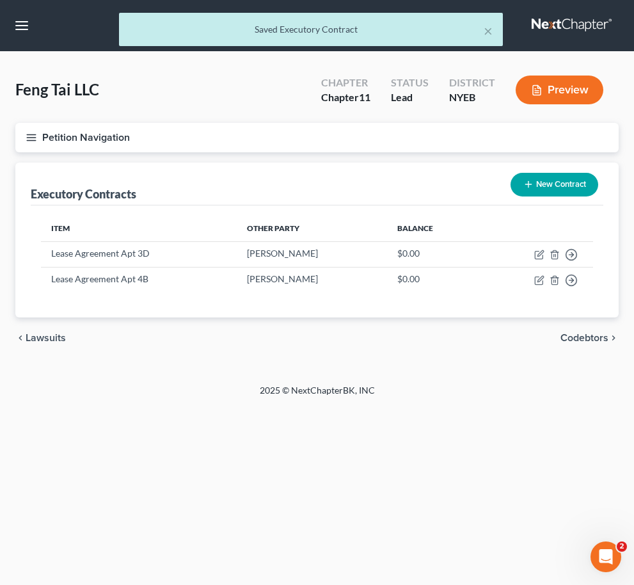
click at [542, 175] on button "New Contract" at bounding box center [555, 185] width 88 height 24
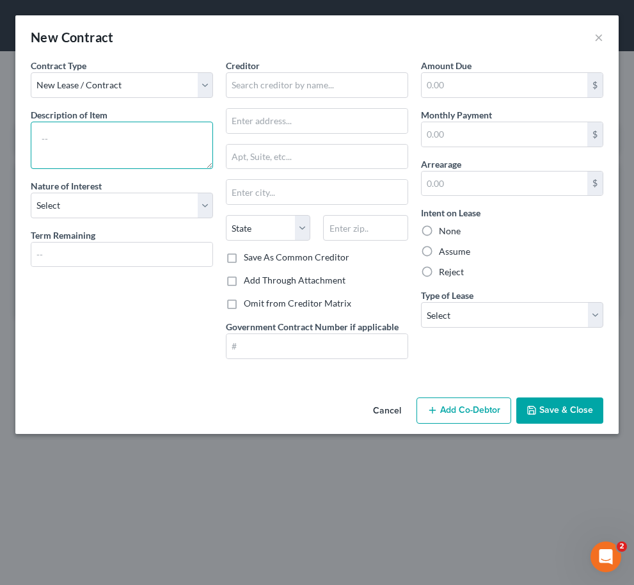
drag, startPoint x: 65, startPoint y: 136, endPoint x: 39, endPoint y: 138, distance: 25.7
click at [39, 138] on textarea at bounding box center [122, 145] width 182 height 47
type textarea "Lease Agreement Apartment 3C"
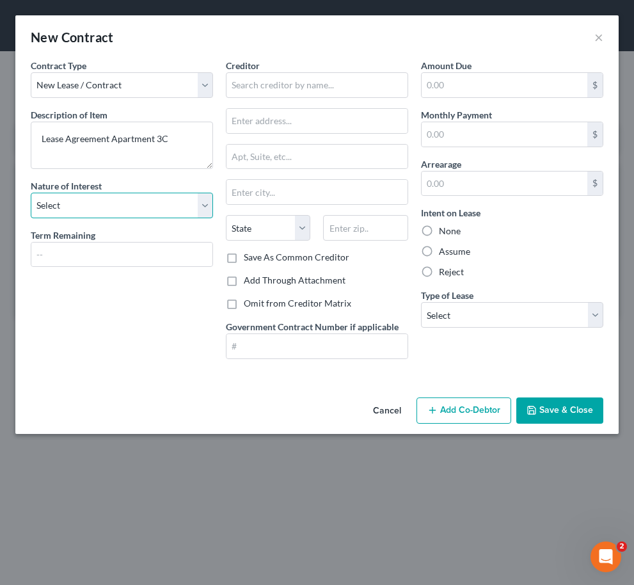
click at [76, 199] on select "Select Purchaser Agent Lessor Lessee" at bounding box center [122, 206] width 182 height 26
select select "2"
click at [31, 193] on select "Select Purchaser Agent Lessor Lessee" at bounding box center [122, 206] width 182 height 26
click at [80, 260] on input "text" at bounding box center [121, 255] width 181 height 24
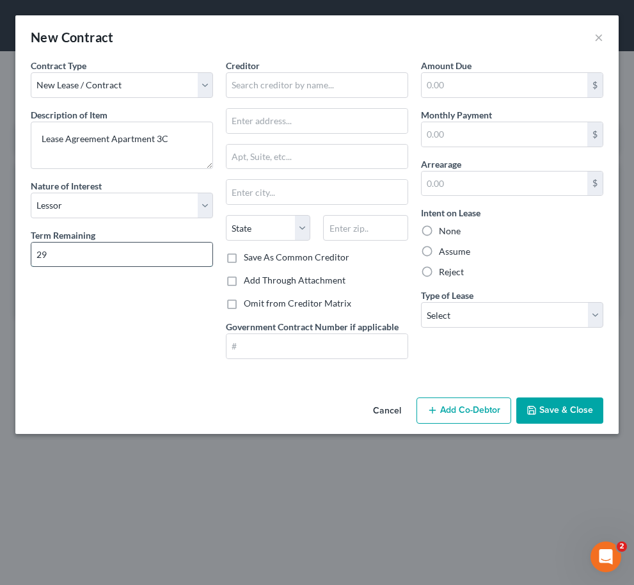
type input "2"
type input "264"
click at [332, 73] on input "text" at bounding box center [317, 85] width 182 height 26
type input "[PERSON_NAME]"
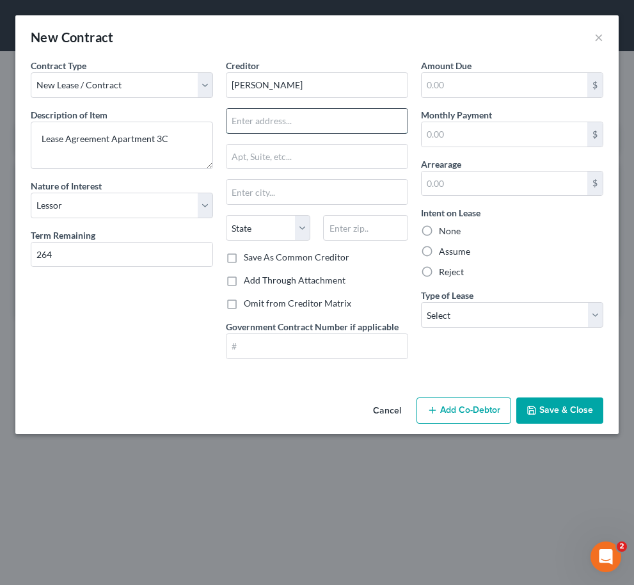
click at [346, 116] on input "text" at bounding box center [317, 121] width 181 height 24
type input "[STREET_ADDRESS]"
click at [311, 201] on input "text" at bounding box center [317, 192] width 181 height 24
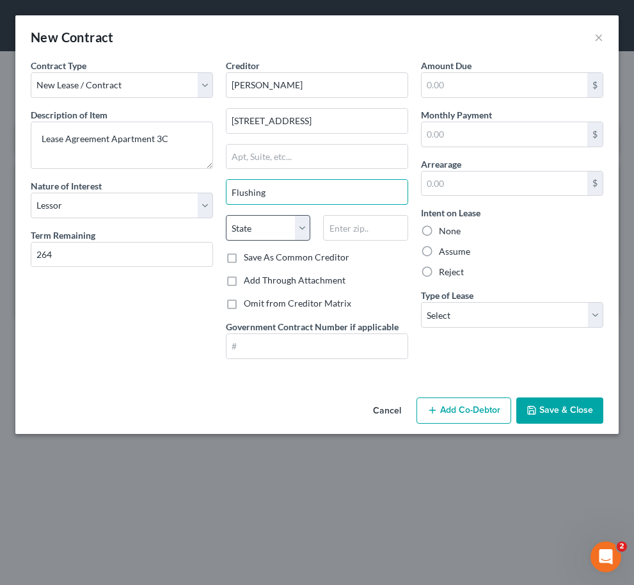
type input "Flushing"
click at [235, 225] on select "State [US_STATE] AK AR AZ CA CO CT DE DC [GEOGRAPHIC_DATA] [GEOGRAPHIC_DATA] GU…" at bounding box center [268, 228] width 84 height 26
select select "35"
click at [226, 215] on select "State [US_STATE] AK AR AZ CA CO CT DE DC [GEOGRAPHIC_DATA] [GEOGRAPHIC_DATA] GU…" at bounding box center [268, 228] width 84 height 26
click at [349, 220] on input "text" at bounding box center [365, 228] width 84 height 26
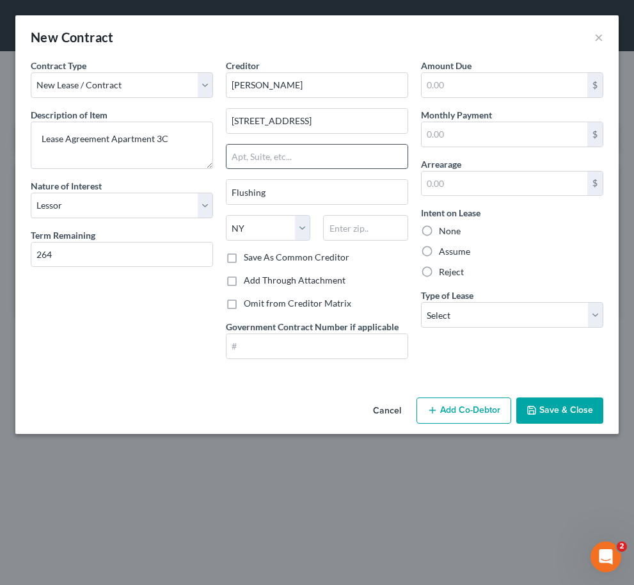
drag, startPoint x: 371, startPoint y: 156, endPoint x: 369, endPoint y: 149, distance: 6.7
click at [371, 156] on input "text" at bounding box center [317, 157] width 181 height 24
type input "3C"
click at [541, 408] on button "Save & Close" at bounding box center [559, 410] width 87 height 27
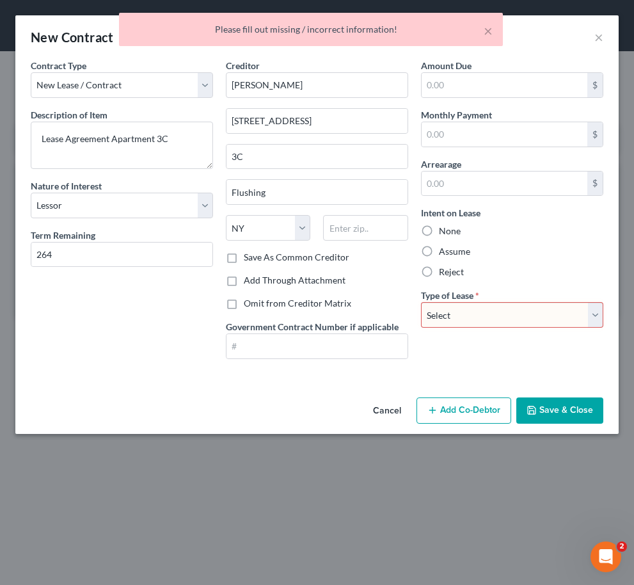
click at [478, 300] on span "*" at bounding box center [477, 295] width 4 height 13
click at [478, 308] on select "Select Real Estate Car Other" at bounding box center [512, 315] width 182 height 26
select select "0"
click at [421, 302] on select "Select Real Estate Car Other" at bounding box center [512, 315] width 182 height 26
click at [548, 410] on button "Save & Close" at bounding box center [559, 410] width 87 height 27
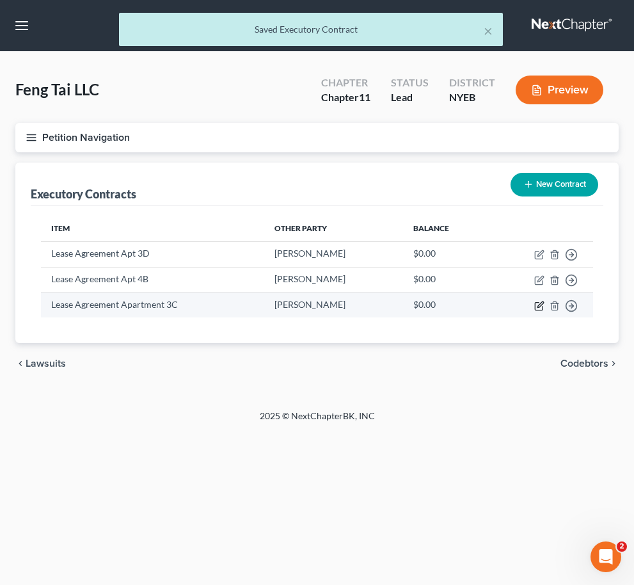
click at [540, 305] on icon "button" at bounding box center [539, 306] width 10 height 10
select select "2"
select select "35"
select select "0"
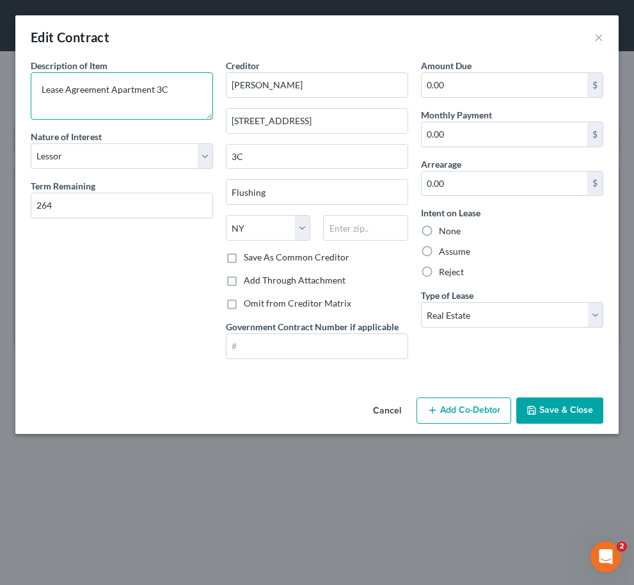
drag, startPoint x: 154, startPoint y: 88, endPoint x: 118, endPoint y: 88, distance: 36.5
click at [118, 88] on textarea "Lease Agreement Apartment 3C" at bounding box center [122, 95] width 182 height 47
type textarea "Lease Agreement Apt 3C"
click at [545, 408] on button "Save & Close" at bounding box center [559, 410] width 87 height 27
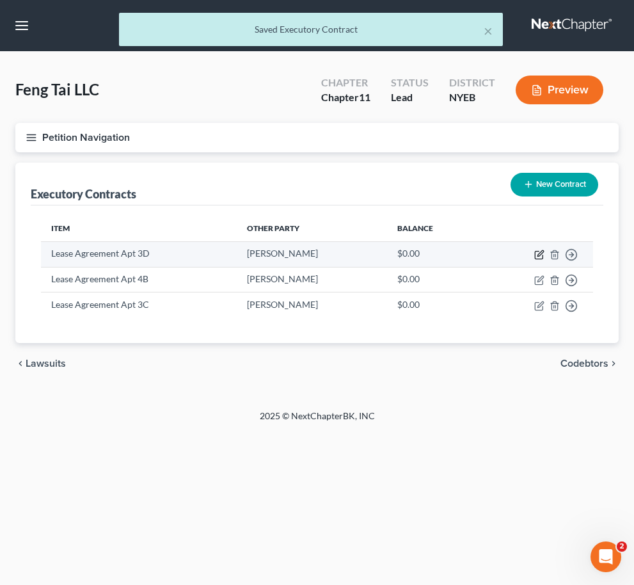
click at [538, 253] on icon "button" at bounding box center [539, 255] width 10 height 10
select select "2"
select select "35"
select select "0"
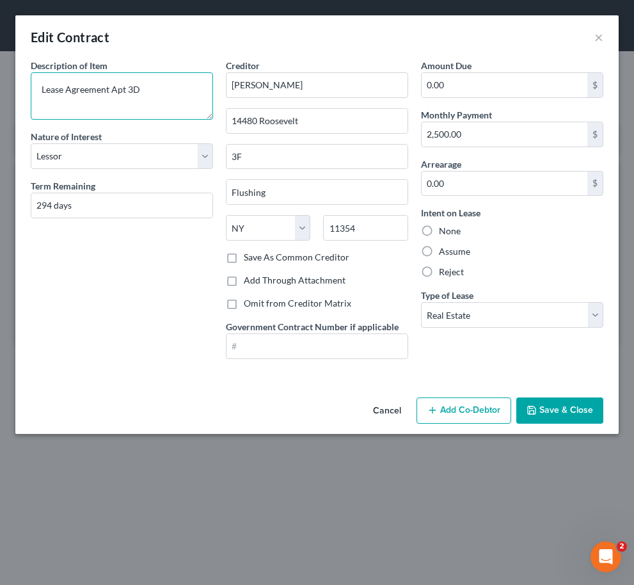
click at [112, 88] on textarea "Lease Agreement Apt 3D" at bounding box center [122, 95] width 182 height 47
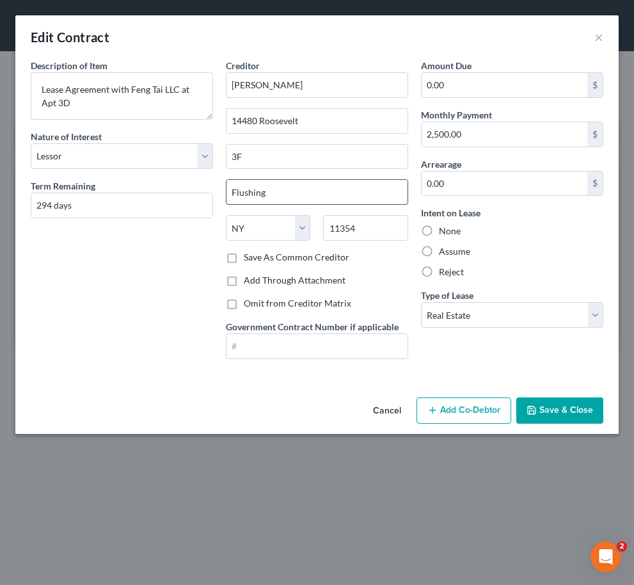
click at [260, 195] on input "Flushing" at bounding box center [317, 192] width 181 height 24
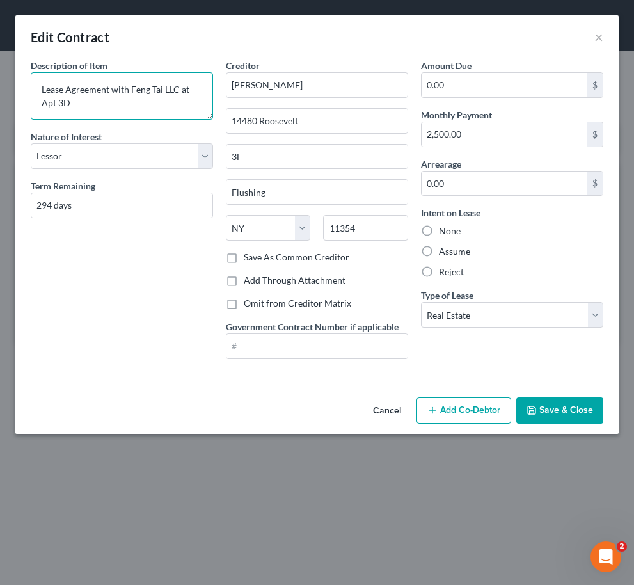
click at [195, 87] on textarea "Lease Agreement with Feng Tai LLC at Apt 3D" at bounding box center [122, 95] width 182 height 47
drag, startPoint x: 169, startPoint y: 104, endPoint x: 113, endPoint y: 88, distance: 58.5
click at [113, 88] on textarea "Lease Agreement with Feng Tai LLC at [STREET_ADDRESS]" at bounding box center [122, 95] width 182 height 47
type textarea "Lease Agreement with Feng Tai LLC at [STREET_ADDRESS]"
click at [584, 411] on button "Save & Close" at bounding box center [559, 410] width 87 height 27
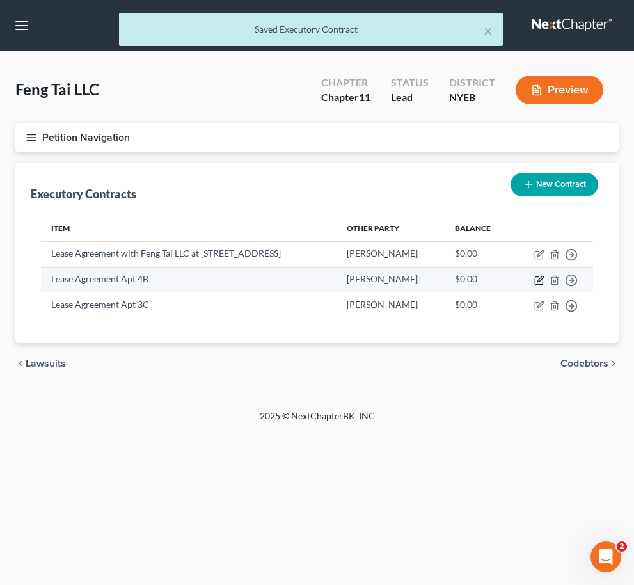
click at [542, 281] on icon "button" at bounding box center [539, 280] width 10 height 10
select select "2"
select select "35"
select select "0"
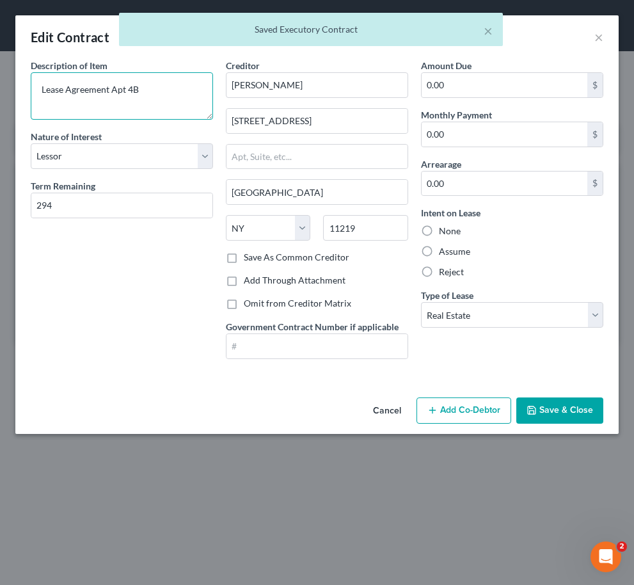
click at [111, 90] on textarea "Lease Agreement Apt 4B" at bounding box center [122, 95] width 182 height 47
paste textarea "with [PERSON_NAME] LLC at [STREET_ADDRESS]"
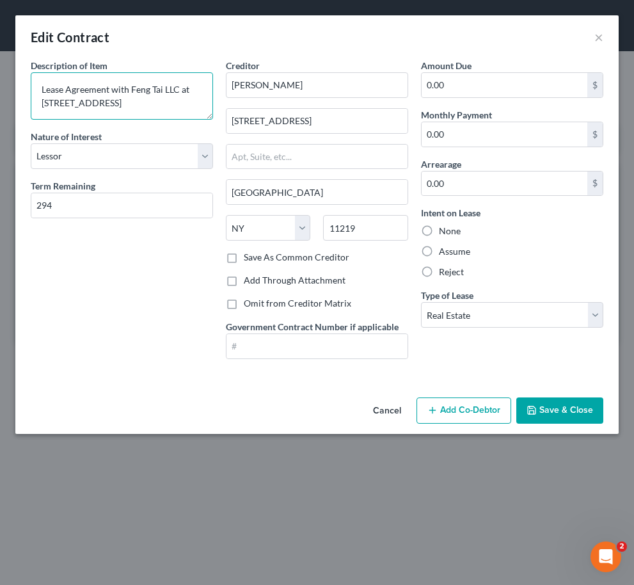
type textarea "Lease Agreement with Feng Tai LLC at [STREET_ADDRESS]"
click at [586, 406] on button "Save & Close" at bounding box center [559, 410] width 87 height 27
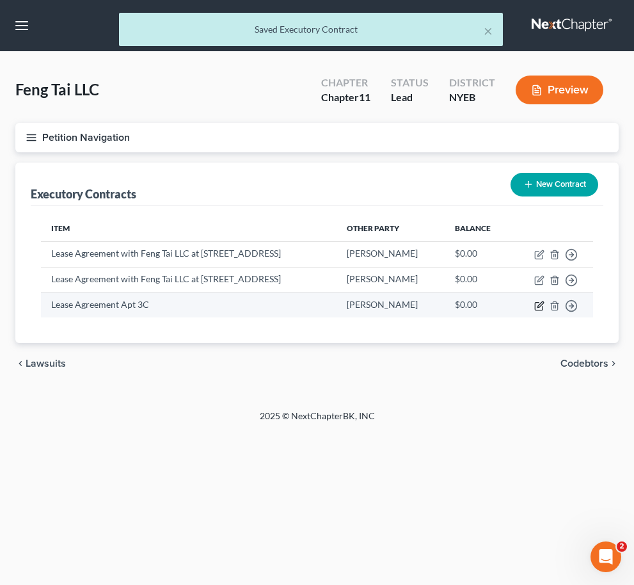
click at [538, 308] on icon "button" at bounding box center [539, 306] width 10 height 10
select select "2"
select select "35"
select select "0"
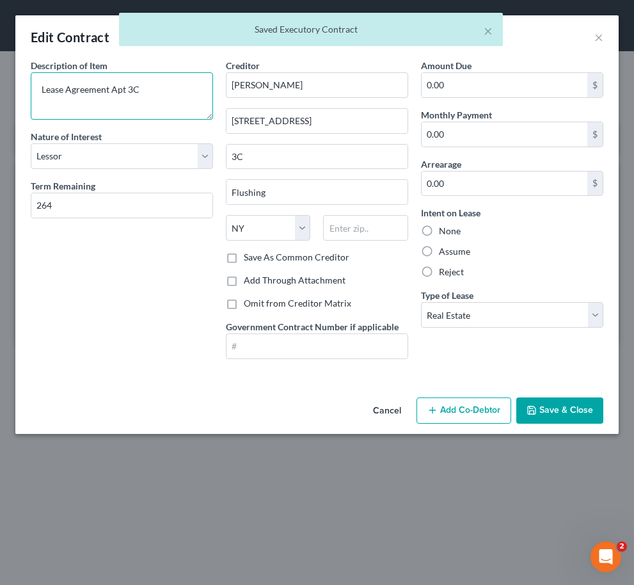
click at [114, 91] on textarea "Lease Agreement Apt 3C" at bounding box center [122, 95] width 182 height 47
paste textarea "with [PERSON_NAME] LLC at [STREET_ADDRESS]"
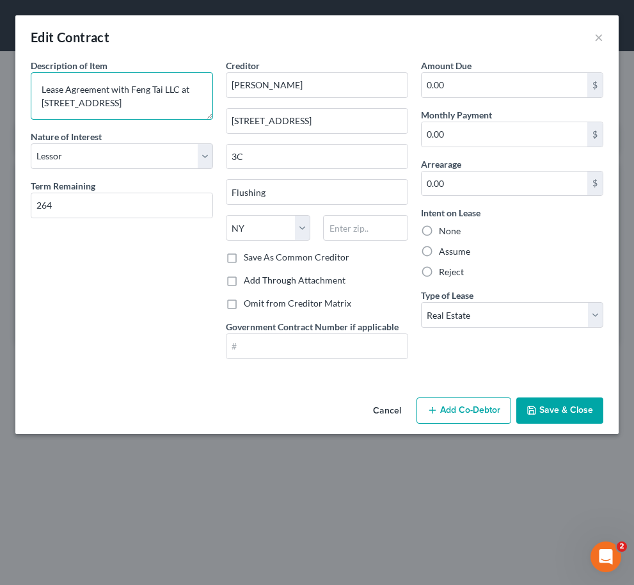
drag, startPoint x: 198, startPoint y: 106, endPoint x: 42, endPoint y: 86, distance: 156.9
click at [42, 86] on textarea "Lease Agreement with Feng Tai LLC at [STREET_ADDRESS]" at bounding box center [122, 95] width 182 height 47
type textarea "Lease Agreement with Feng Tai LLC at [STREET_ADDRESS]"
click at [580, 411] on button "Save & Close" at bounding box center [559, 410] width 87 height 27
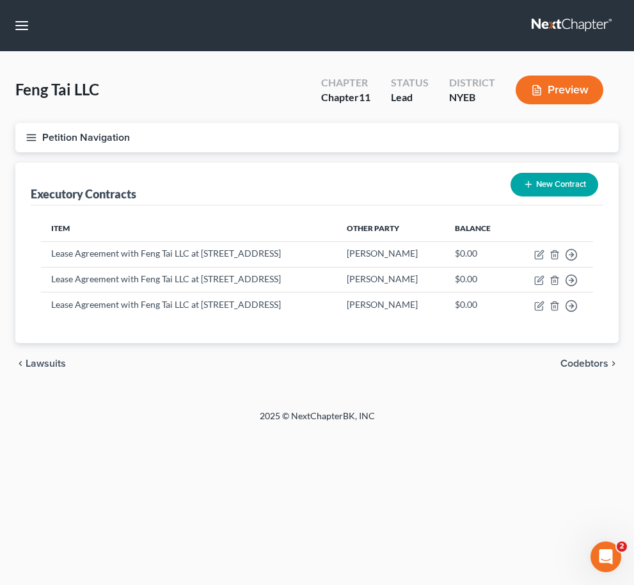
click at [420, 365] on div "chevron_left Lawsuits Codebtors chevron_right" at bounding box center [316, 363] width 603 height 41
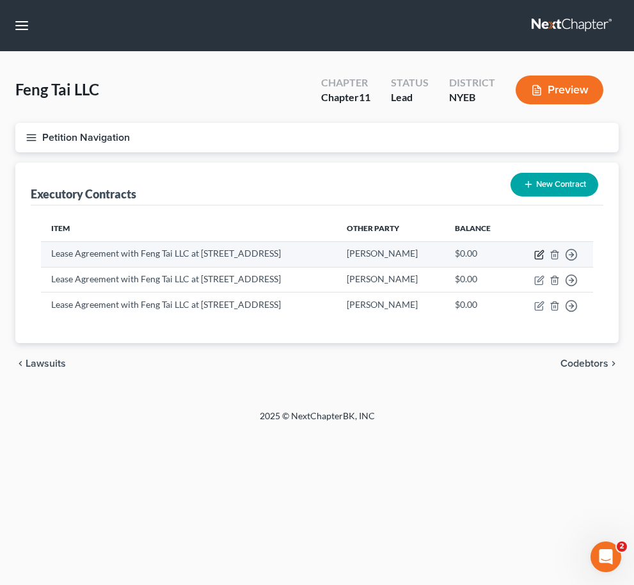
click at [541, 255] on icon "button" at bounding box center [541, 253] width 6 height 6
select select "2"
select select "35"
select select "0"
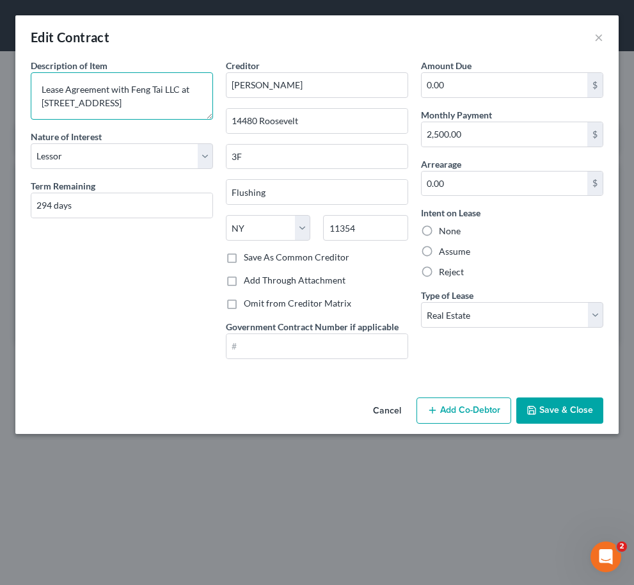
click at [49, 100] on textarea "Lease Agreement with Feng Tai LLC at [STREET_ADDRESS]" at bounding box center [122, 95] width 182 height 47
type textarea "Lease Agreement with Feng Tai LLC at [STREET_ADDRESS]"
drag, startPoint x: 568, startPoint y: 402, endPoint x: 559, endPoint y: 397, distance: 9.8
click at [567, 402] on button "Save & Close" at bounding box center [559, 410] width 87 height 27
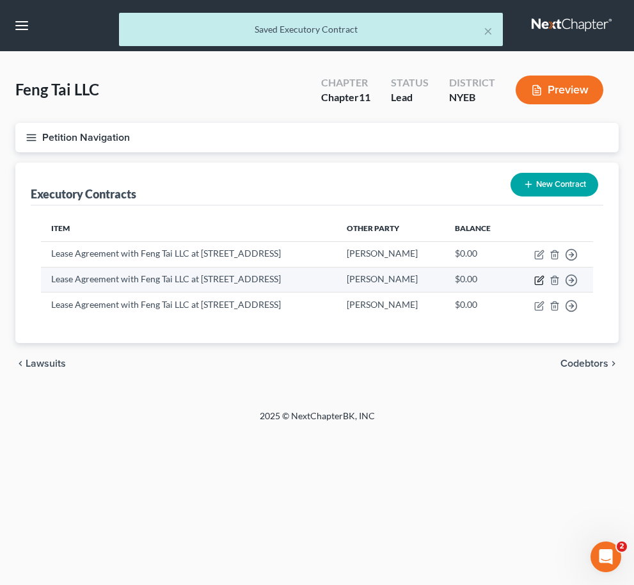
click at [539, 279] on icon "button" at bounding box center [541, 279] width 6 height 6
select select "2"
select select "35"
select select "0"
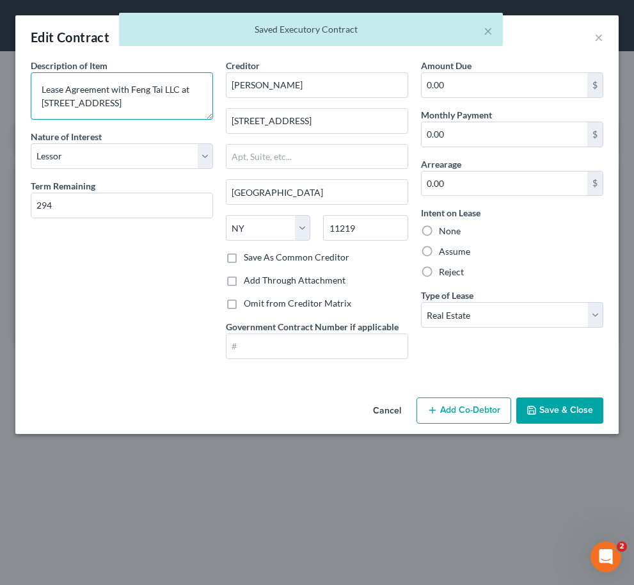
click at [51, 102] on textarea "Lease Agreement with Feng Tai LLC at [STREET_ADDRESS]" at bounding box center [122, 95] width 182 height 47
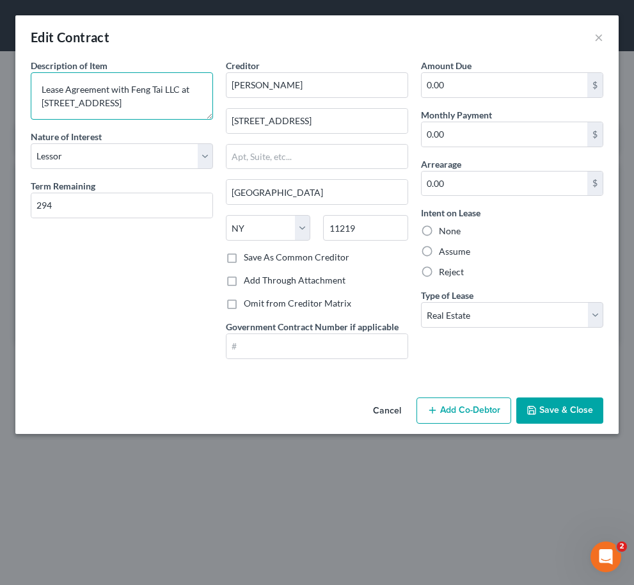
type textarea "Lease Agreement with Feng Tai LLC at [STREET_ADDRESS]"
click at [535, 404] on button "Save & Close" at bounding box center [559, 410] width 87 height 27
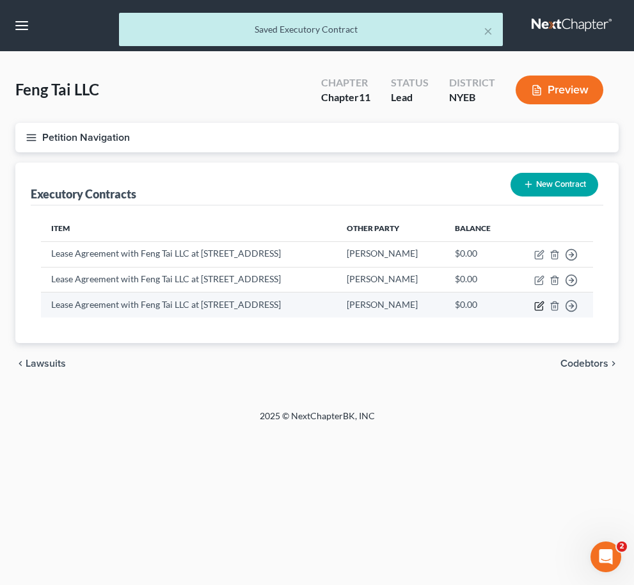
click at [541, 309] on icon "button" at bounding box center [539, 306] width 10 height 10
select select "2"
select select "35"
select select "0"
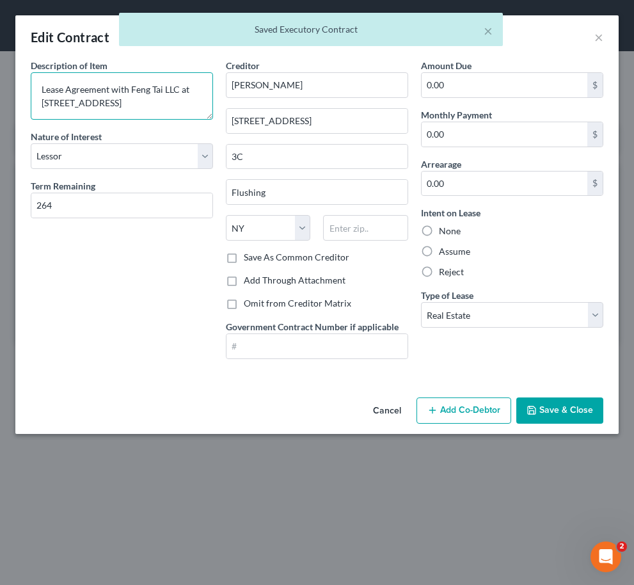
click at [52, 100] on textarea "Lease Agreement with Feng Tai LLC at [STREET_ADDRESS]" at bounding box center [122, 95] width 182 height 47
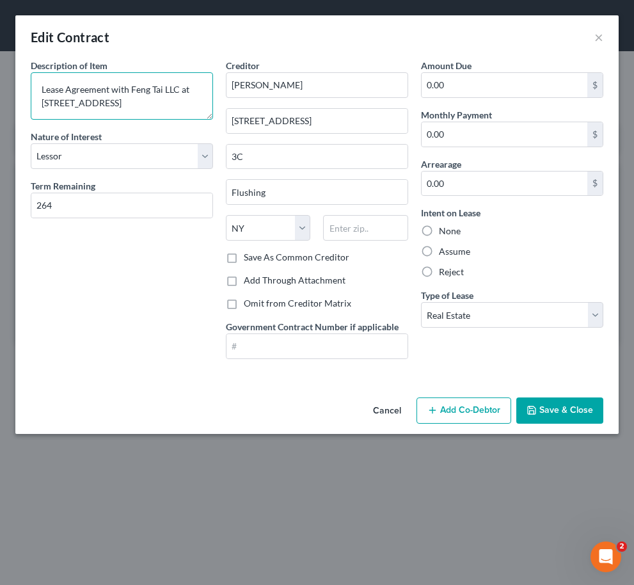
type textarea "Lease Agreement with Feng Tai LLC at [STREET_ADDRESS]"
click at [580, 406] on button "Save & Close" at bounding box center [559, 410] width 87 height 27
